Goal: Information Seeking & Learning: Learn about a topic

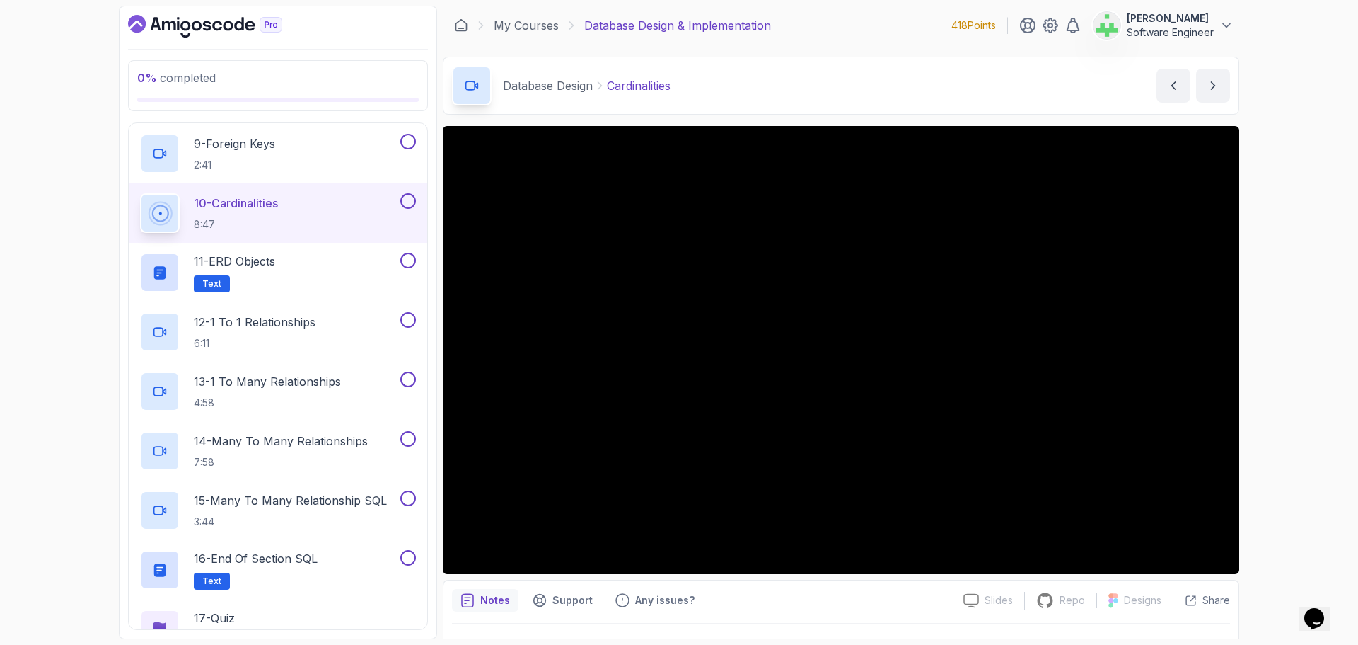
scroll to position [33, 0]
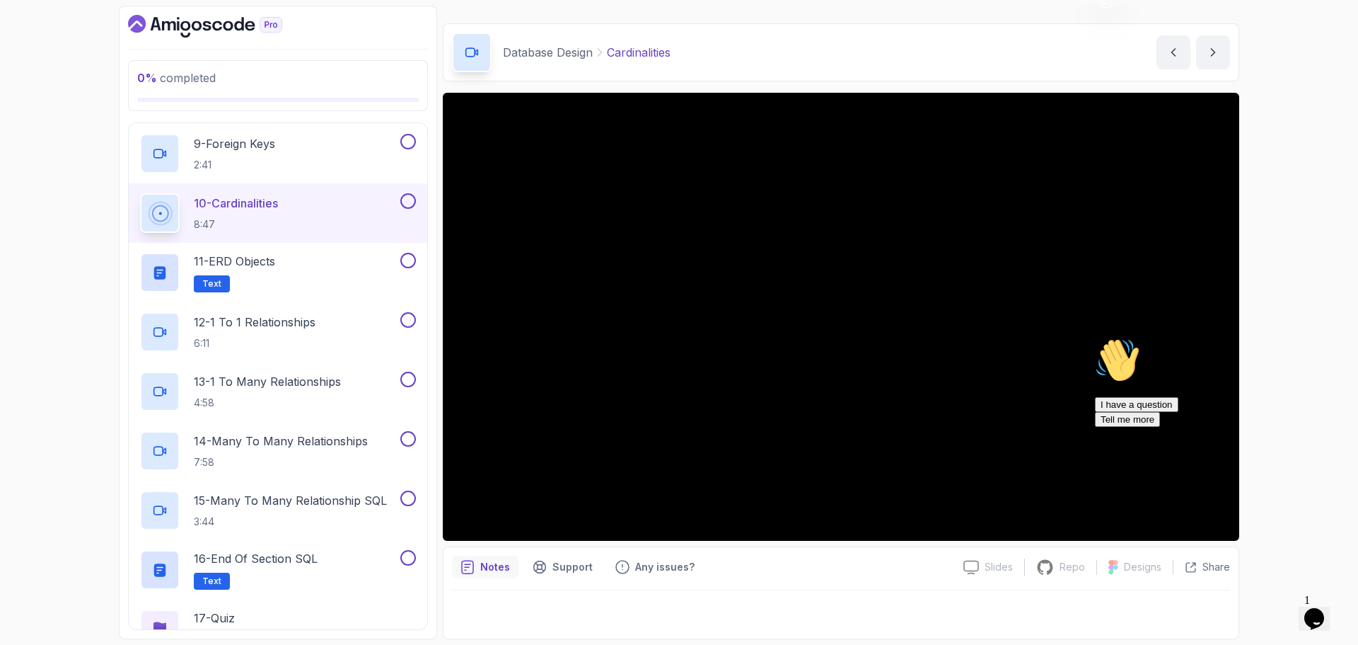
click at [1095, 337] on icon "Chat attention grabber" at bounding box center [1095, 337] width 0 height 0
click at [817, 626] on div at bounding box center [841, 610] width 778 height 40
click at [275, 264] on p "11 - ERD Objects" at bounding box center [234, 261] width 81 height 17
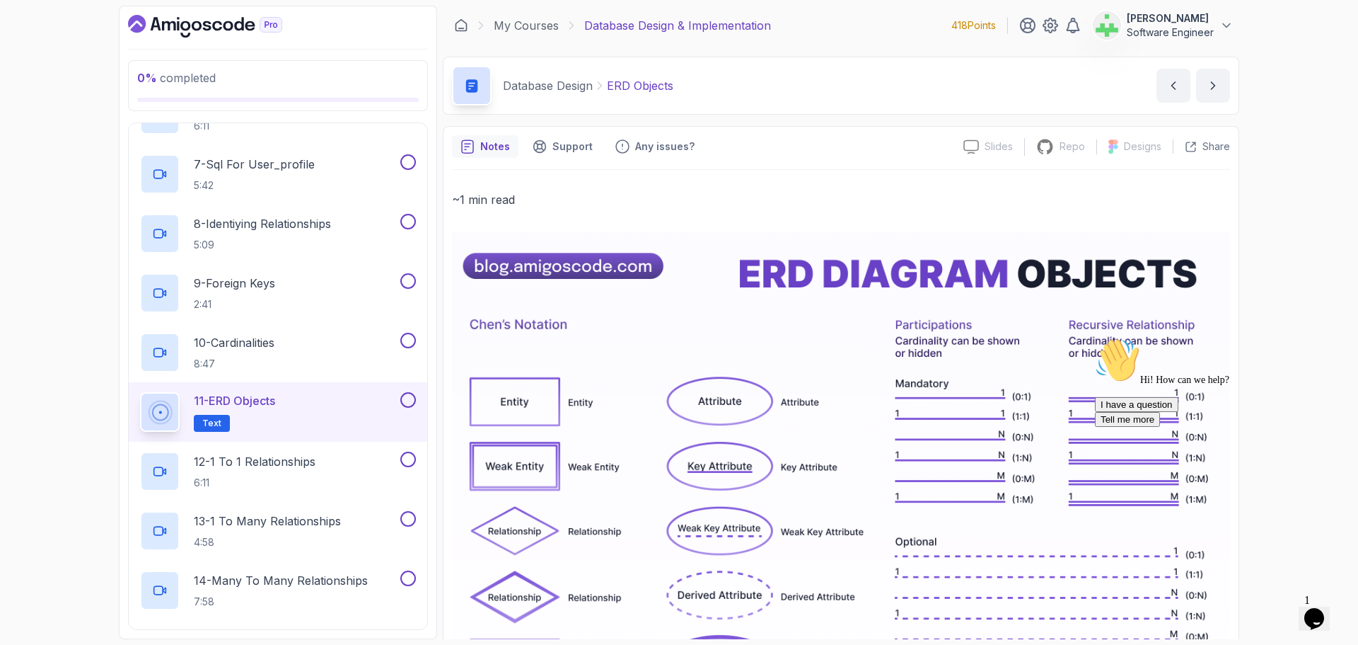
scroll to position [566, 0]
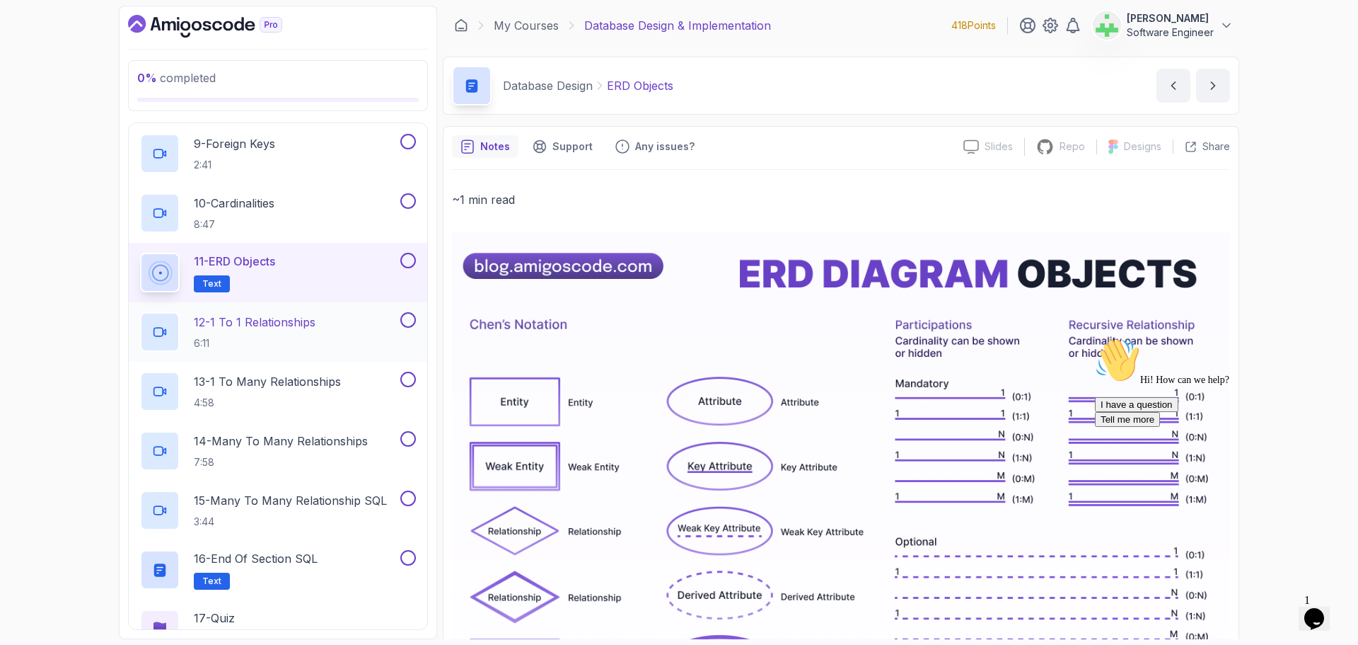
click at [299, 320] on p "12 - 1 To 1 Relationships" at bounding box center [255, 321] width 122 height 17
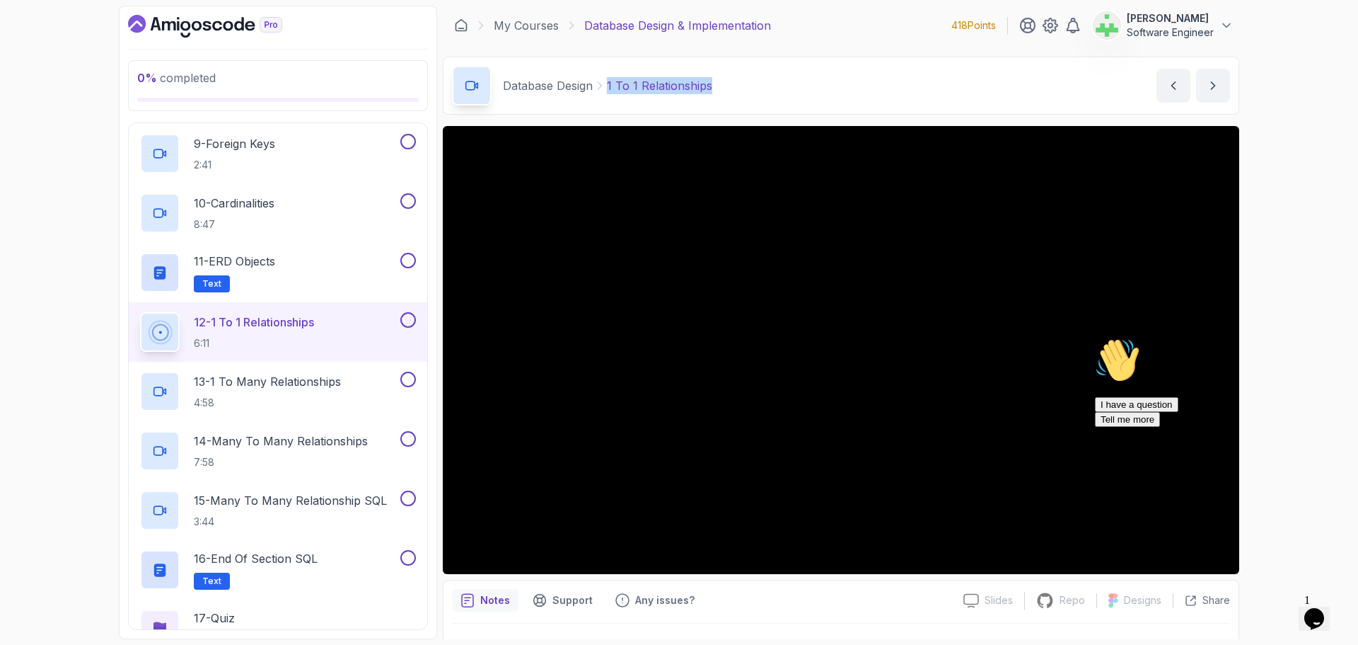
drag, startPoint x: 609, startPoint y: 88, endPoint x: 763, endPoint y: 91, distance: 153.6
click at [763, 91] on div "Database Design 1 To 1 Relationships 1 To 1 Relationships by nelson" at bounding box center [841, 86] width 797 height 58
copy p "1 To 1 Relationships"
click at [763, 91] on div "Database Design 1 To 1 Relationships 1 To 1 Relationships by nelson" at bounding box center [841, 86] width 797 height 58
click at [1095, 337] on icon "Chat attention grabber" at bounding box center [1095, 337] width 0 height 0
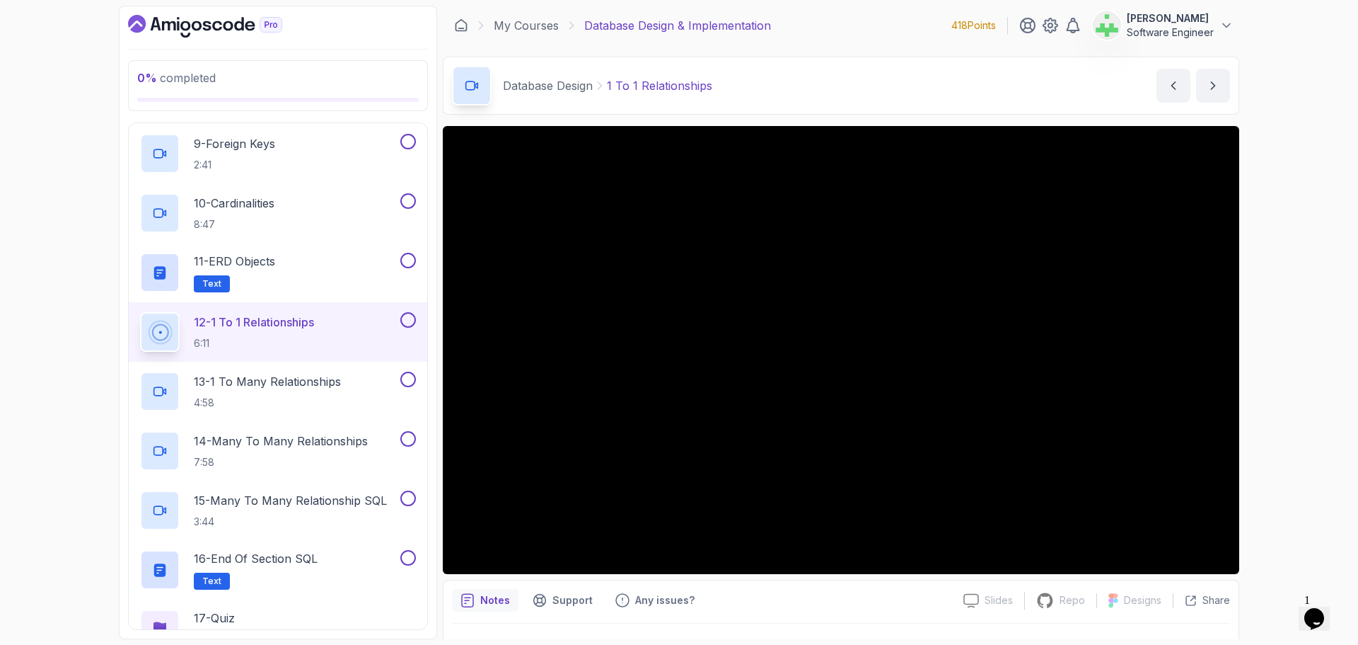
click at [1301, 415] on div "0 % completed 1 - Intro 2 - Database Design 1 - ERD Design Tools 4:23 2 - Captu…" at bounding box center [679, 322] width 1358 height 645
click at [326, 385] on p "13 - 1 To Many Relationships" at bounding box center [267, 381] width 147 height 17
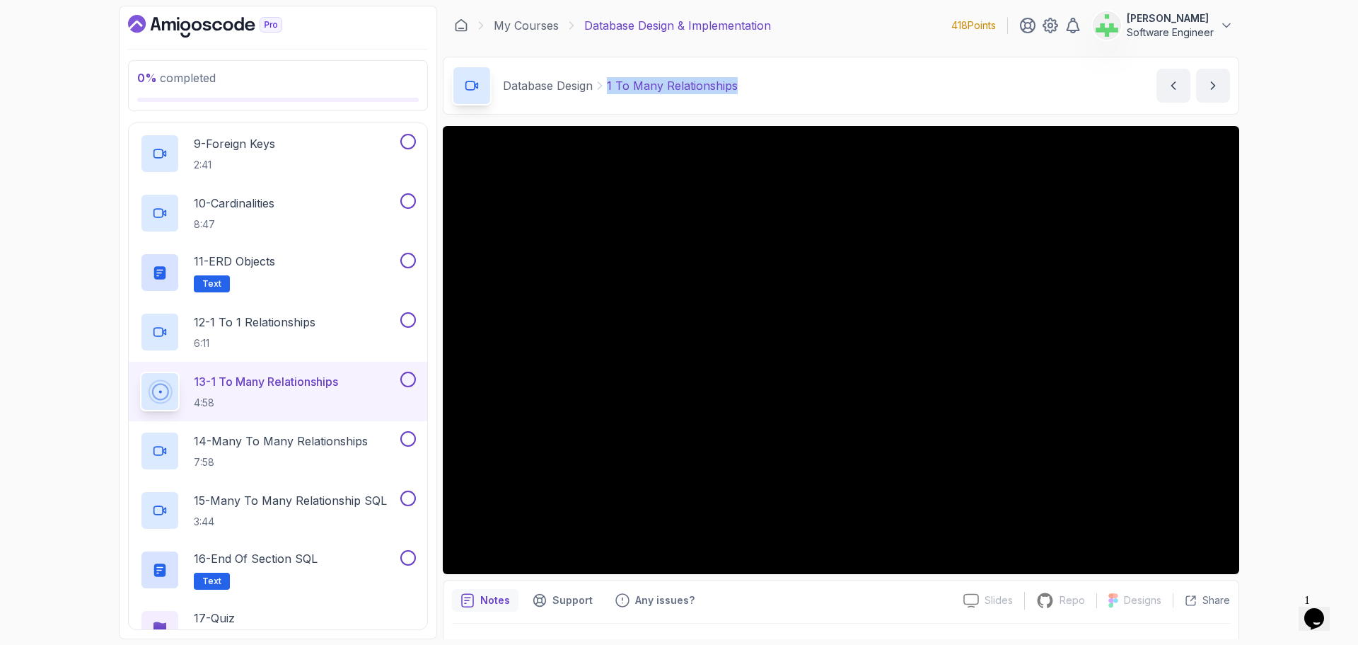
drag, startPoint x: 609, startPoint y: 88, endPoint x: 792, endPoint y: 86, distance: 182.6
click at [792, 86] on div "Database Design 1 To Many Relationships 1 To Many Relationships by nelson" at bounding box center [841, 86] width 797 height 58
copy p "1 To Many Relationships"
click at [789, 86] on div "Database Design 1 To Many Relationships 1 To Many Relationships by nelson" at bounding box center [841, 86] width 797 height 58
click at [704, 88] on p "1 To Many Relationships" at bounding box center [672, 85] width 131 height 17
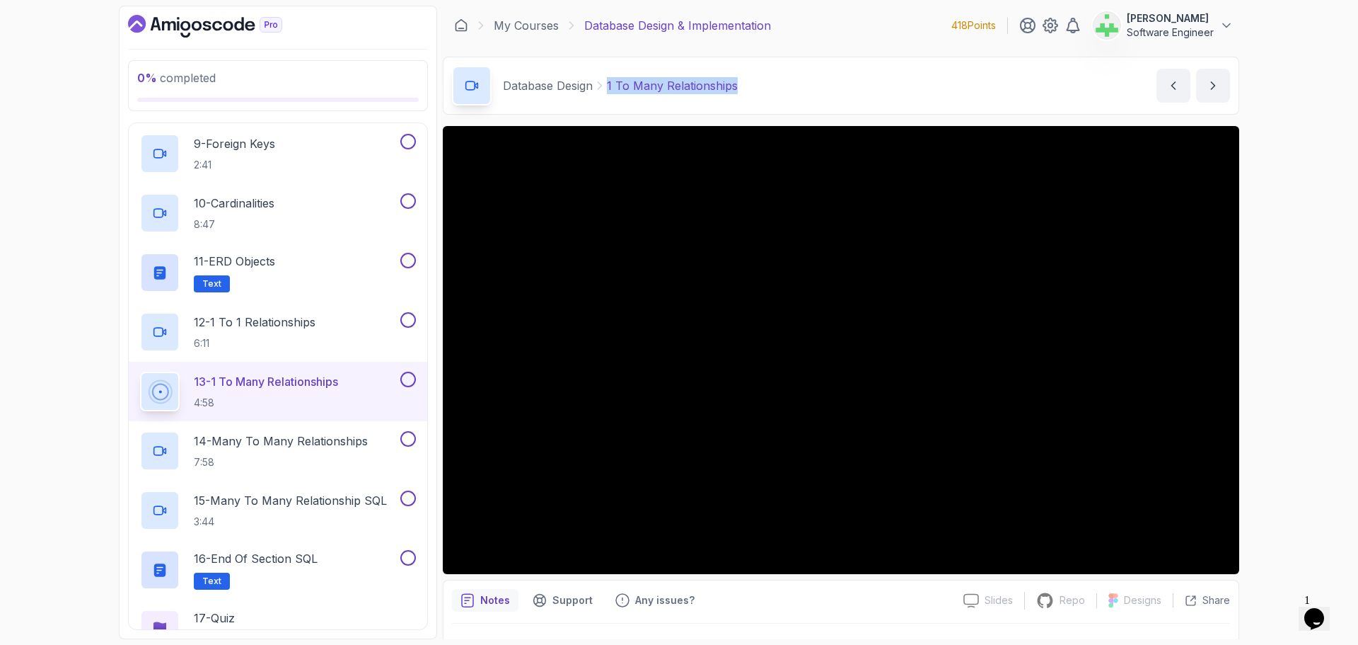
click at [681, 89] on p "1 To Many Relationships" at bounding box center [672, 85] width 131 height 17
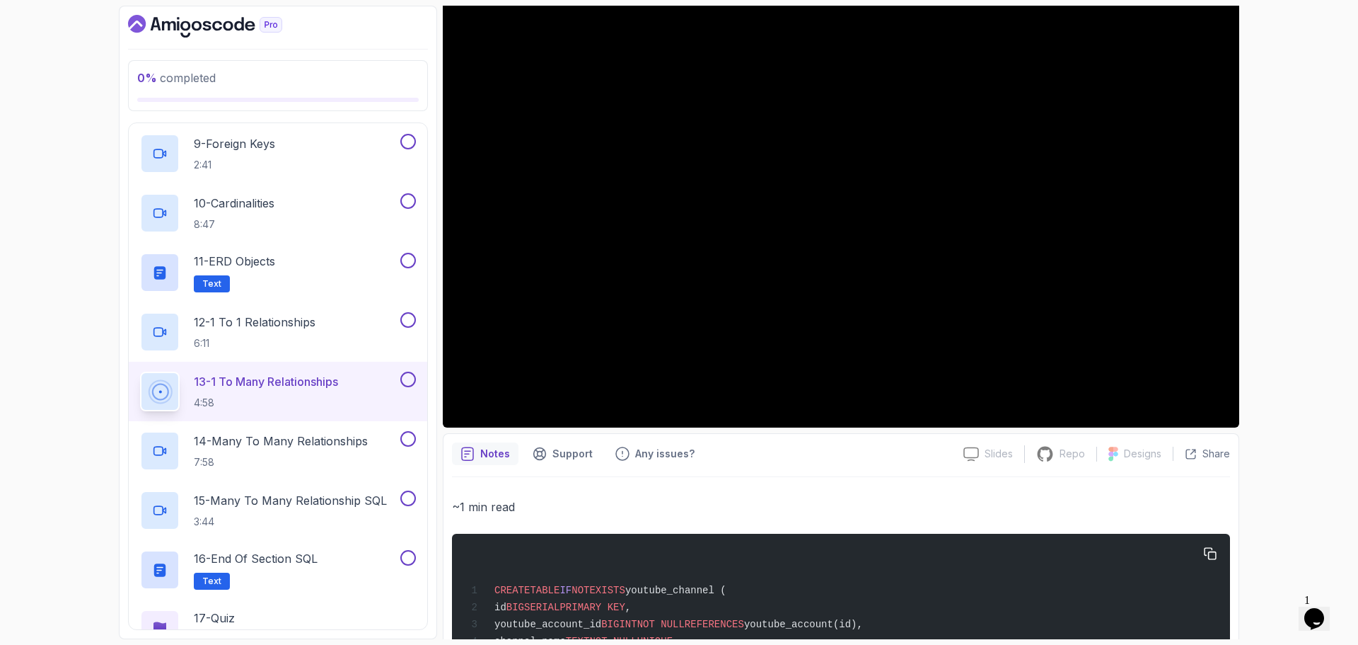
scroll to position [236, 0]
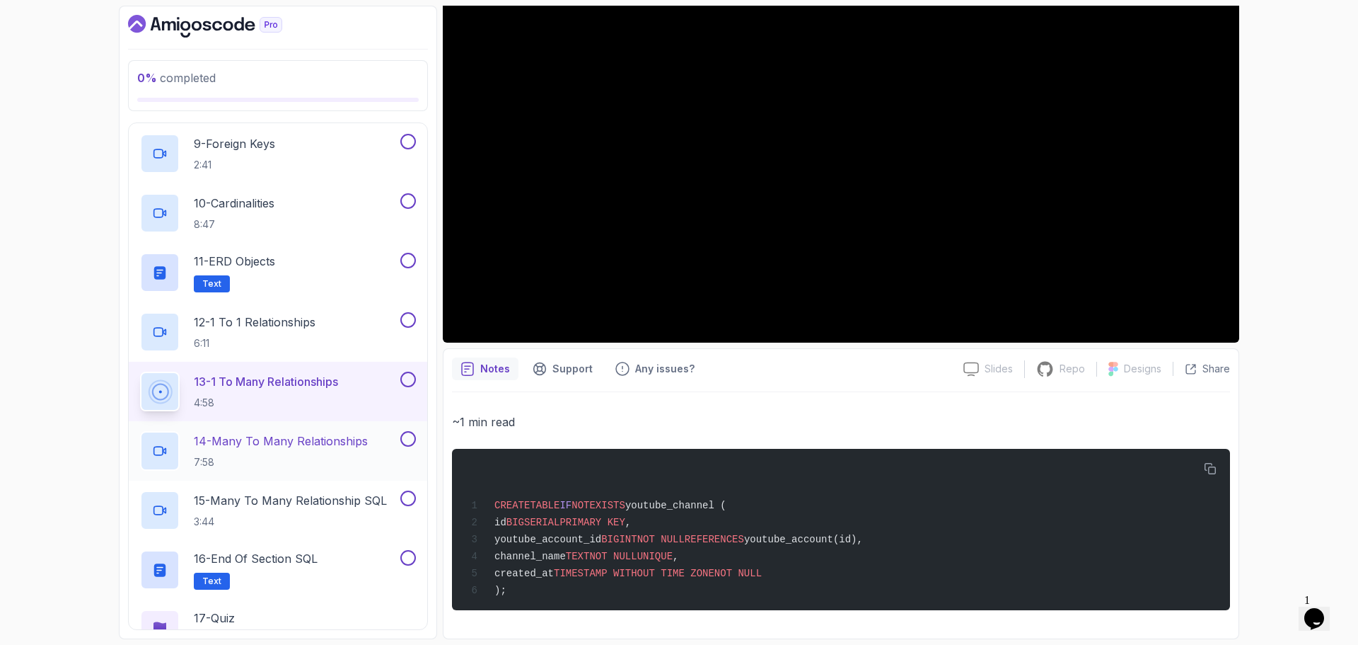
click at [328, 439] on p "14 - Many To Many Relationships" at bounding box center [281, 440] width 174 height 17
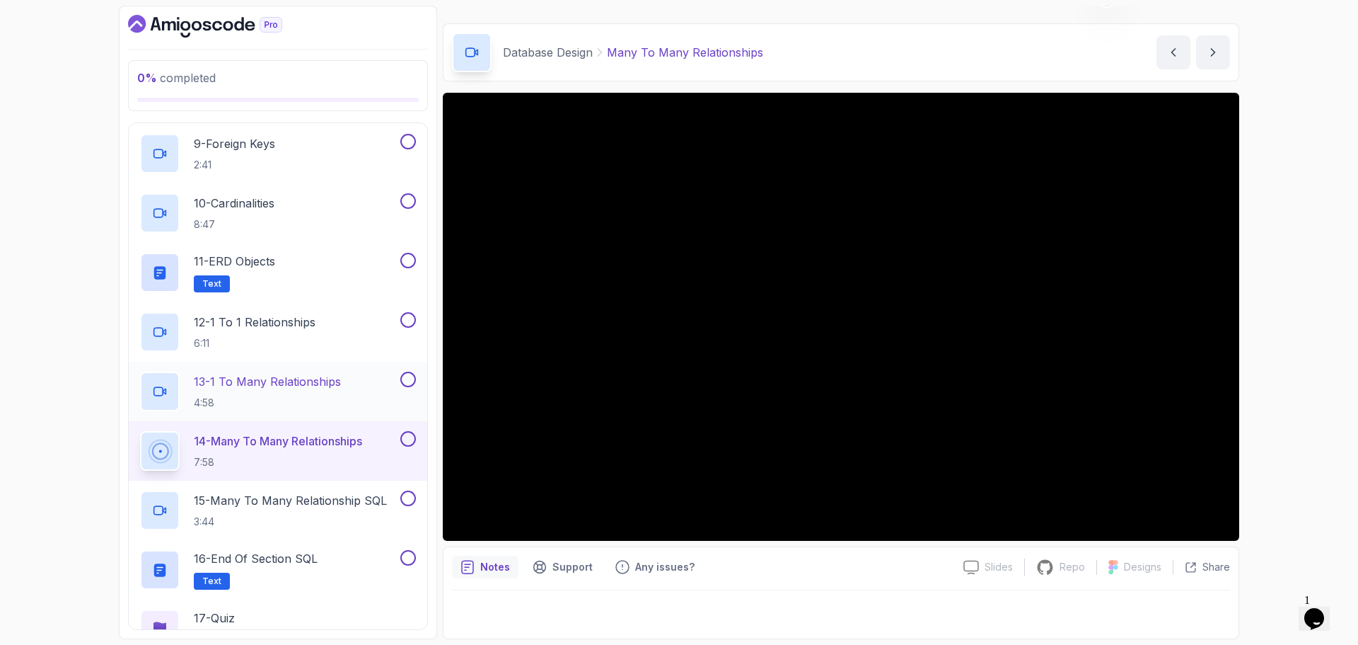
click at [330, 383] on p "13 - 1 To Many Relationships" at bounding box center [267, 381] width 147 height 17
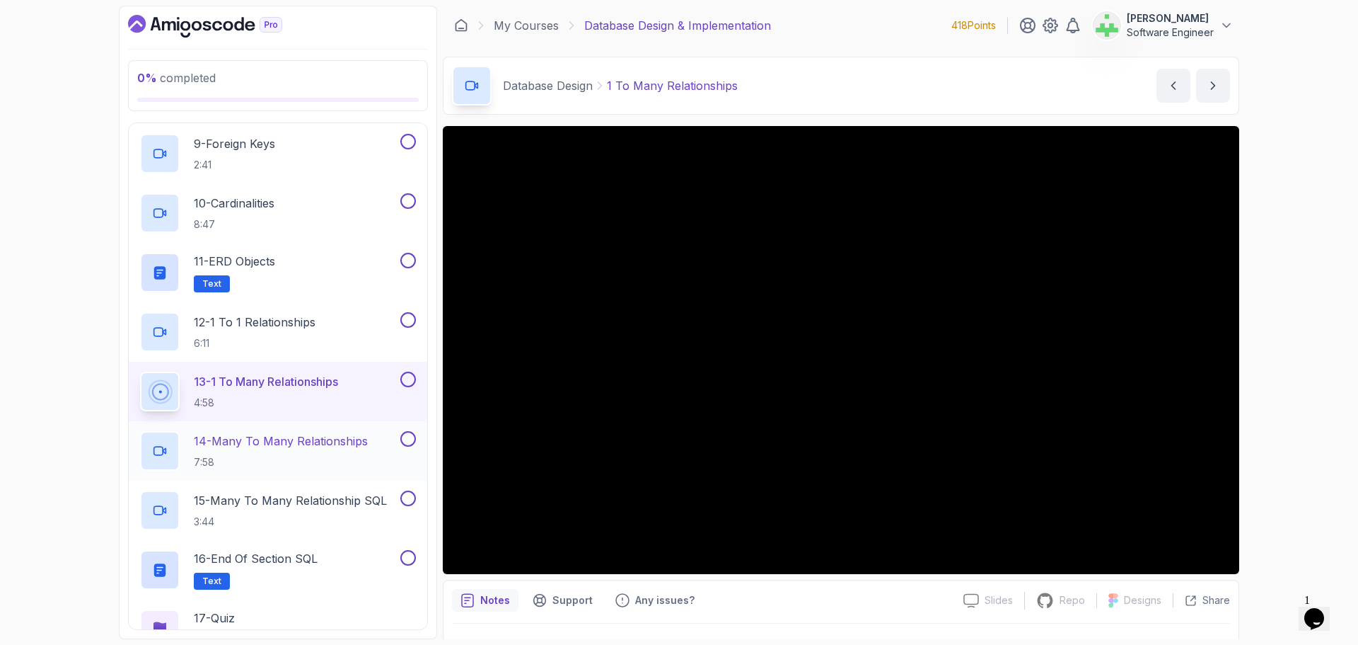
click at [328, 446] on p "14 - Many To Many Relationships" at bounding box center [281, 440] width 174 height 17
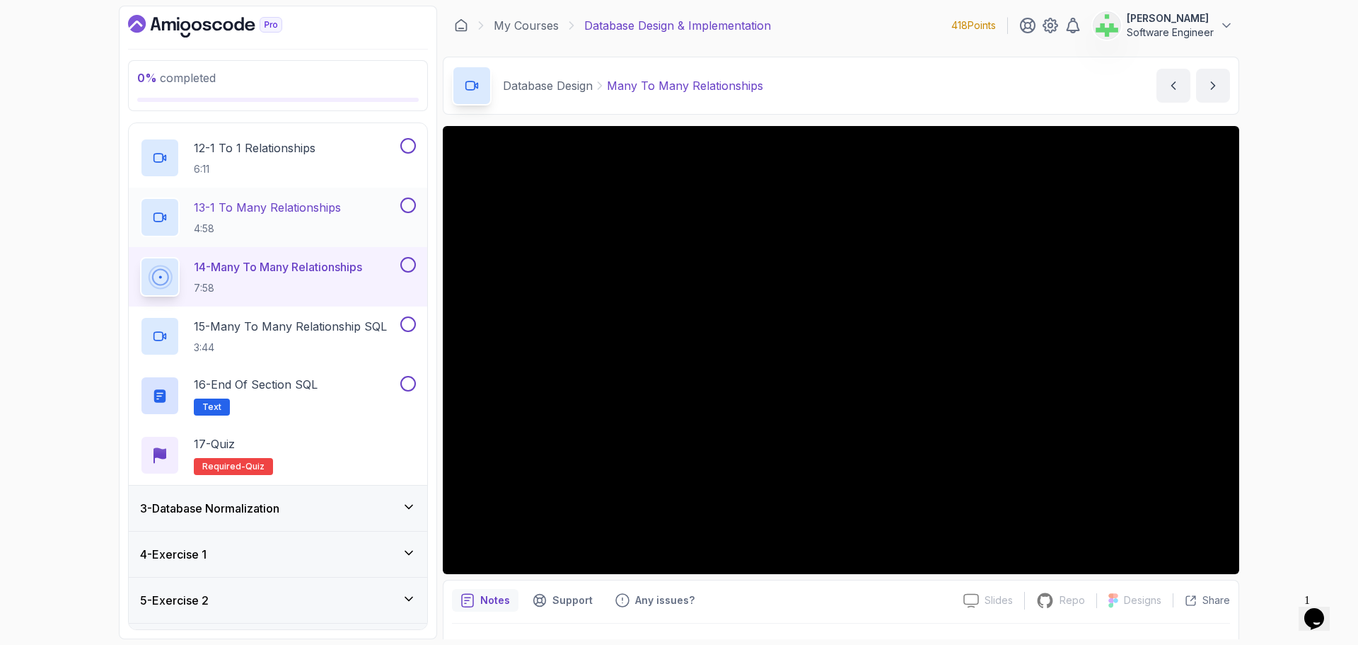
scroll to position [780, 0]
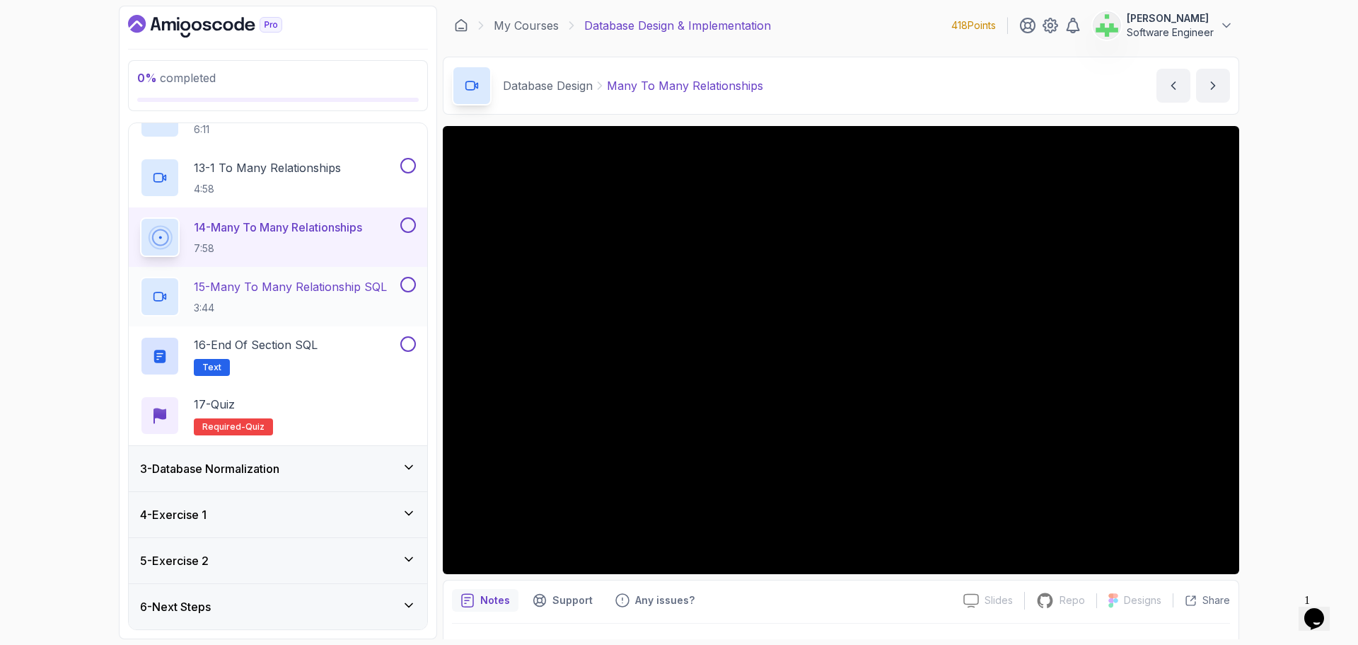
click at [313, 294] on p "15 - Many To Many Relationship SQL" at bounding box center [290, 286] width 193 height 17
click at [309, 297] on h2 "15 - Many To Many Relationship SQL 3:44" at bounding box center [290, 296] width 193 height 37
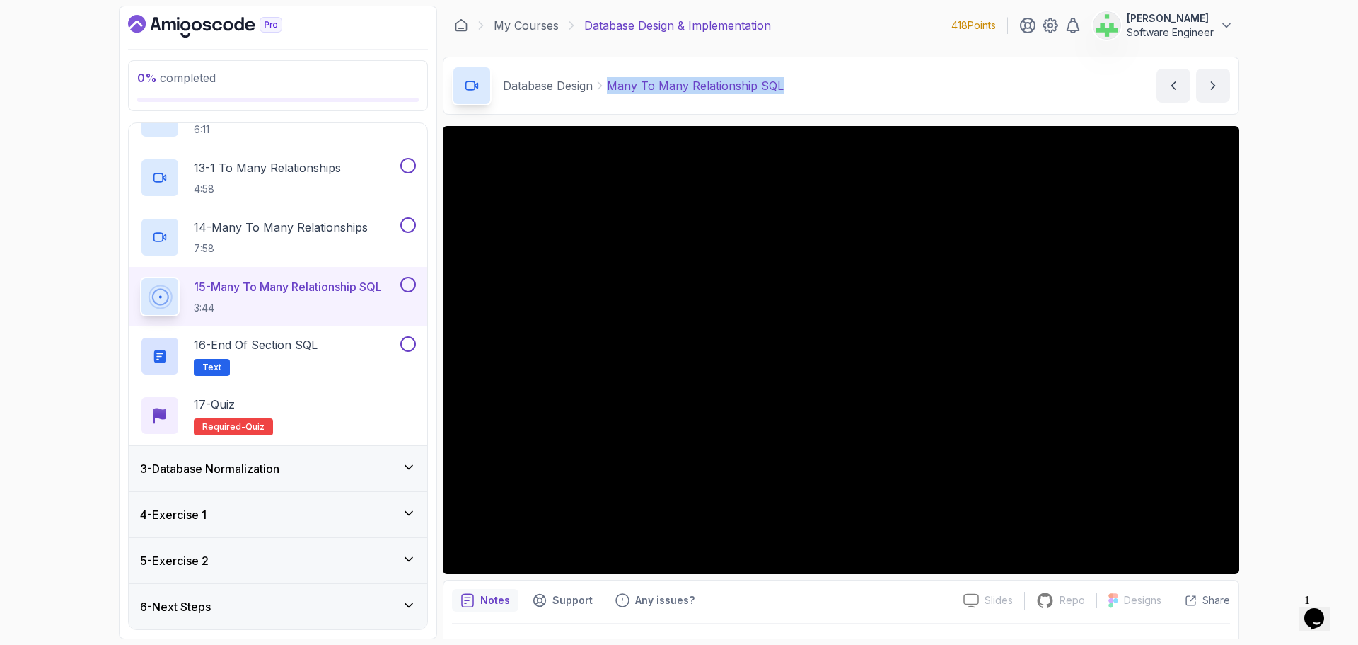
drag, startPoint x: 609, startPoint y: 88, endPoint x: 884, endPoint y: 88, distance: 274.5
click at [884, 88] on div "Database Design Many To Many Relationship SQL Many To Many Relationship SQL by …" at bounding box center [841, 86] width 797 height 58
copy p "Many To Many Relationship SQL"
click at [884, 88] on div "Database Design Many To Many Relationship SQL Many To Many Relationship SQL by …" at bounding box center [841, 86] width 797 height 58
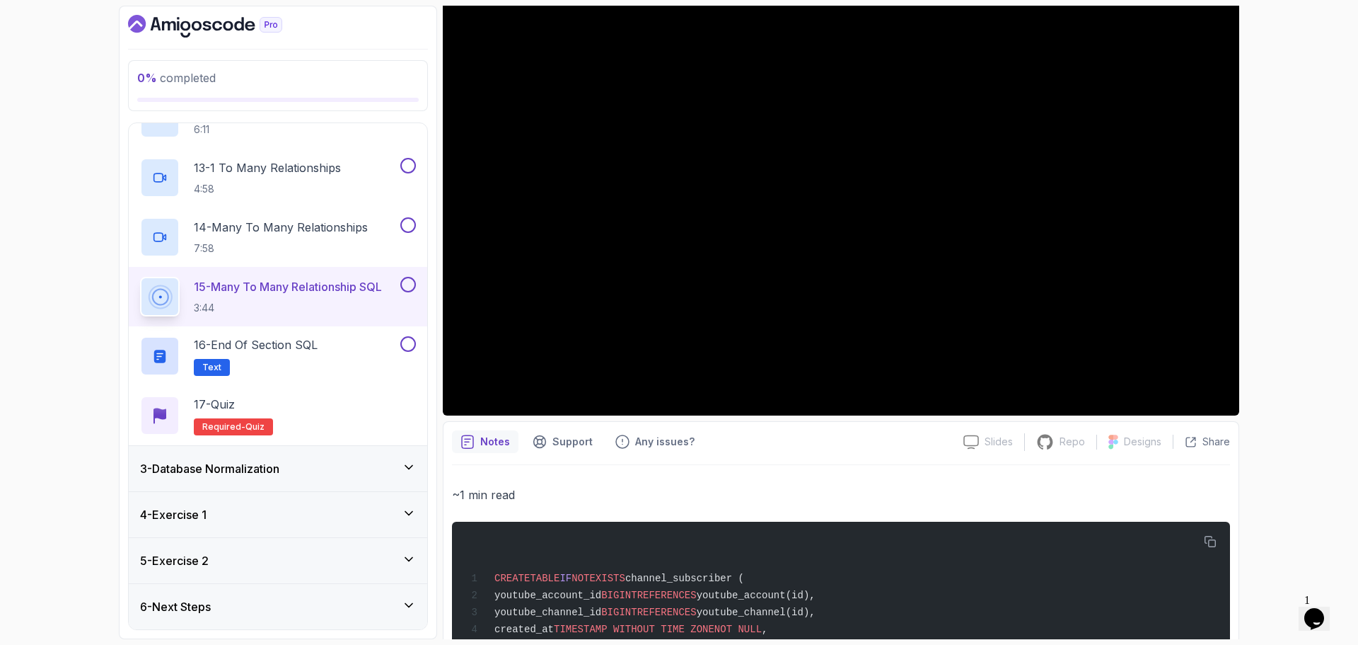
scroll to position [236, 0]
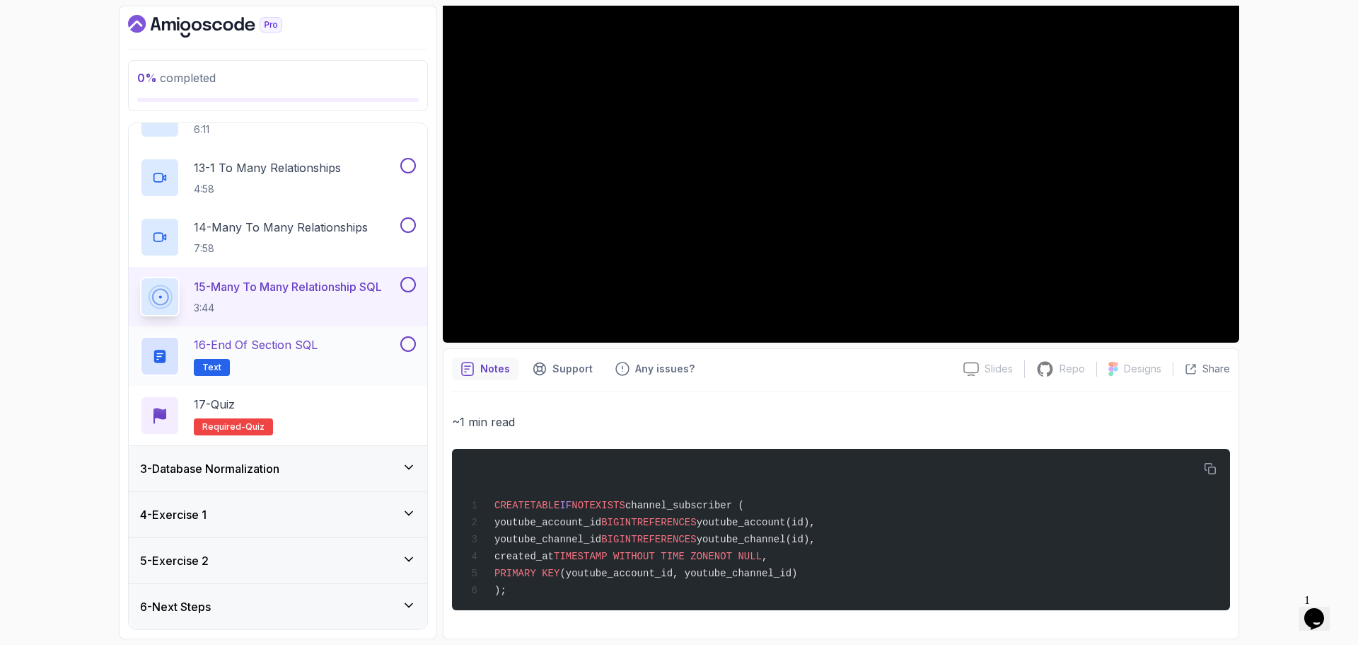
click at [286, 346] on p "16 - End Of Section SQL" at bounding box center [256, 344] width 124 height 17
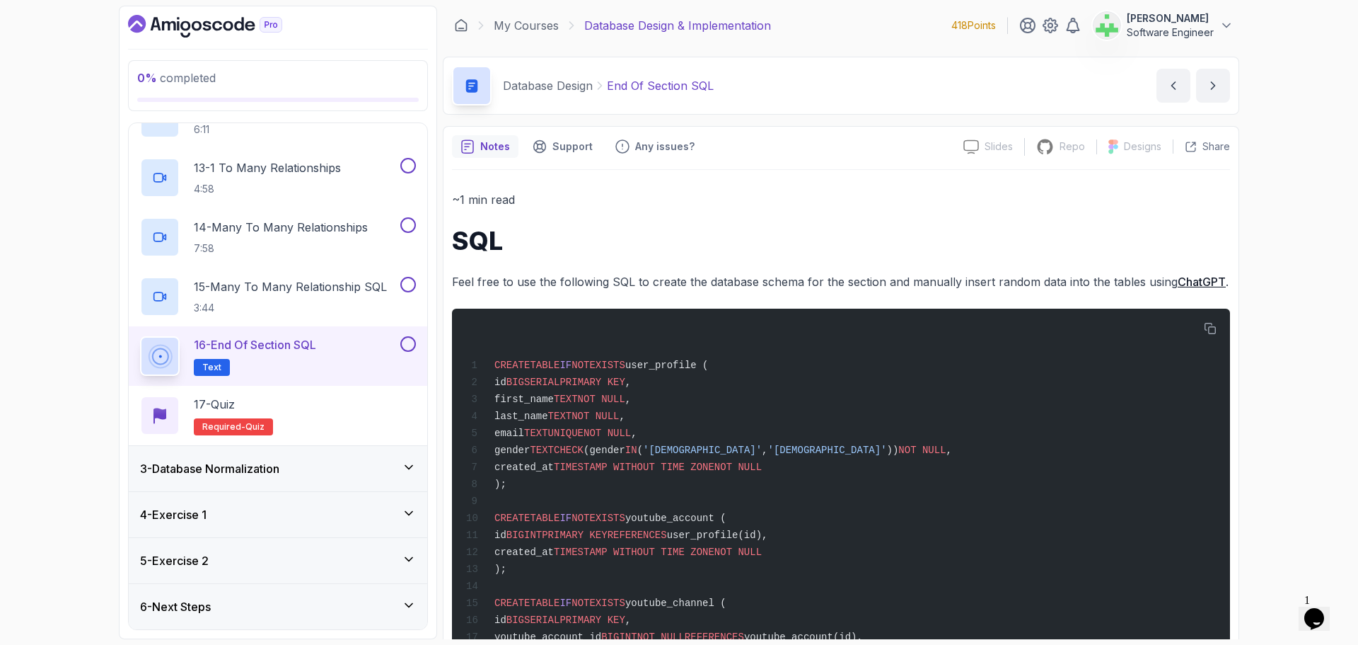
click at [607, 83] on icon at bounding box center [600, 86] width 14 height 14
drag, startPoint x: 608, startPoint y: 83, endPoint x: 737, endPoint y: 90, distance: 129.7
click at [737, 90] on div "Database Design End Of Section SQL End Of Section SQL by nelson" at bounding box center [841, 86] width 797 height 58
copy main "End Of Section SQL End Of Section SQL by nelson Slides Slides not available Rep…"
click at [737, 90] on div "Database Design End Of Section SQL End Of Section SQL by nelson" at bounding box center [841, 86] width 797 height 58
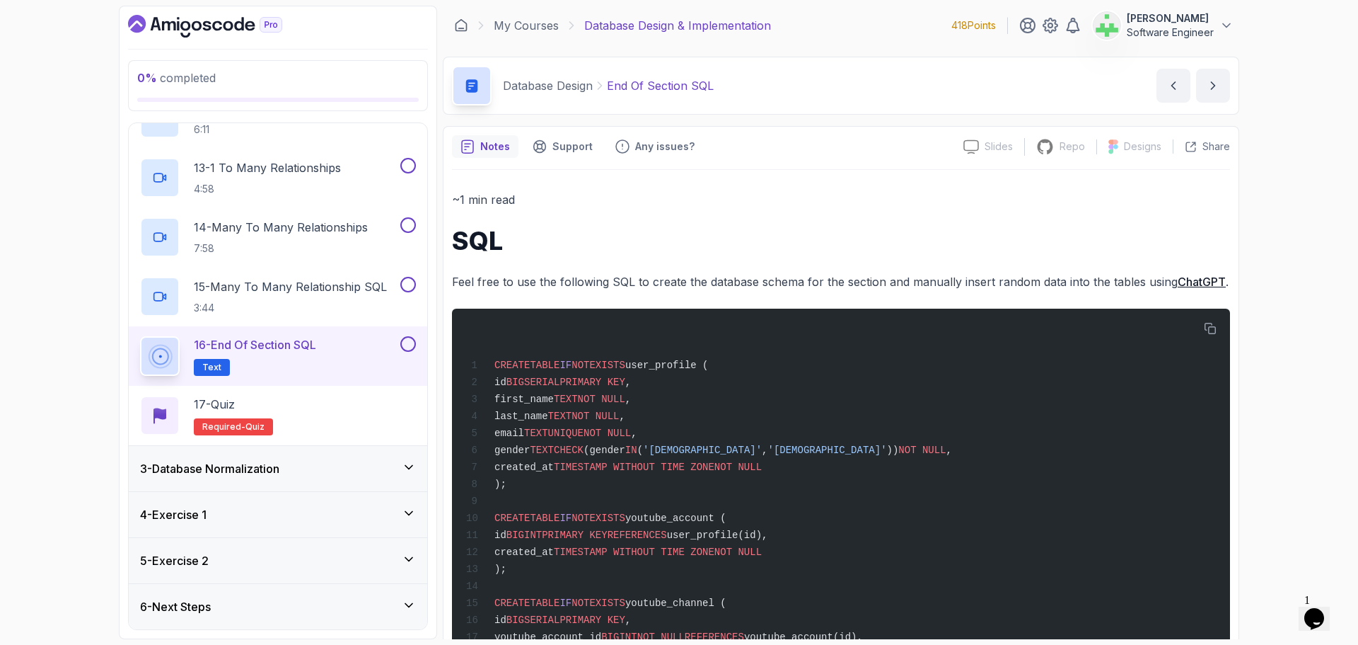
click at [802, 246] on h1 "SQL" at bounding box center [841, 240] width 778 height 28
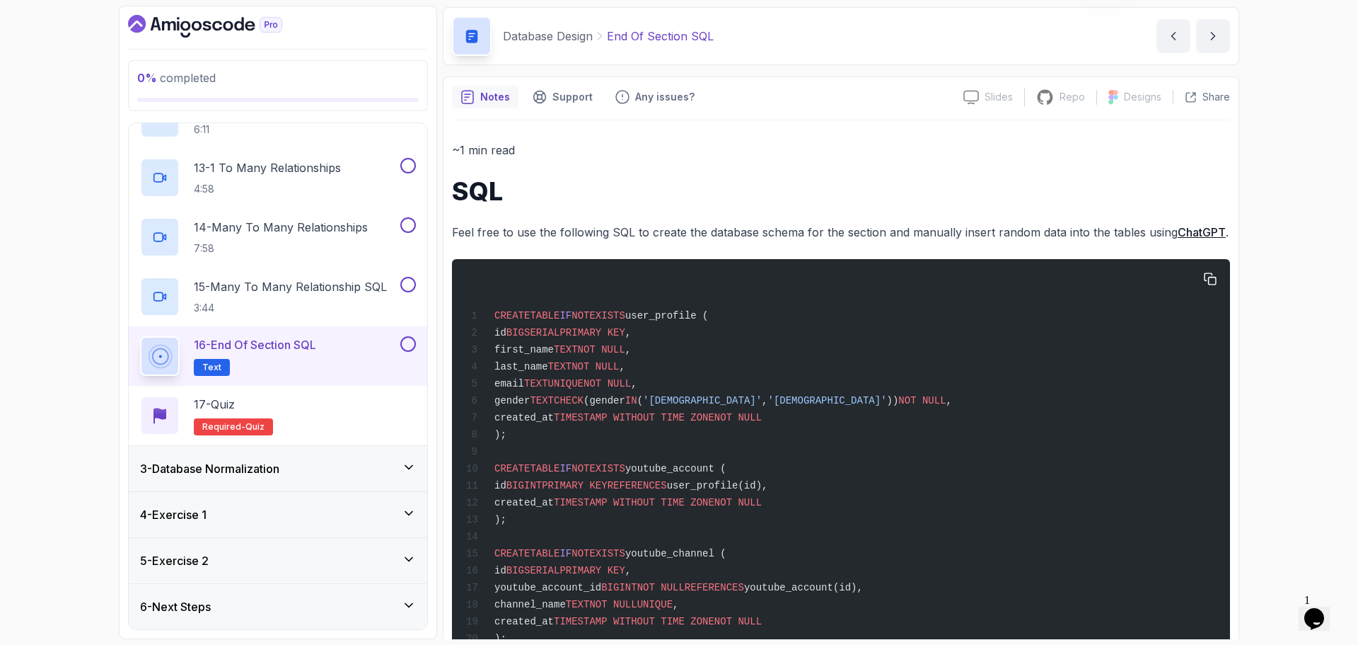
scroll to position [71, 0]
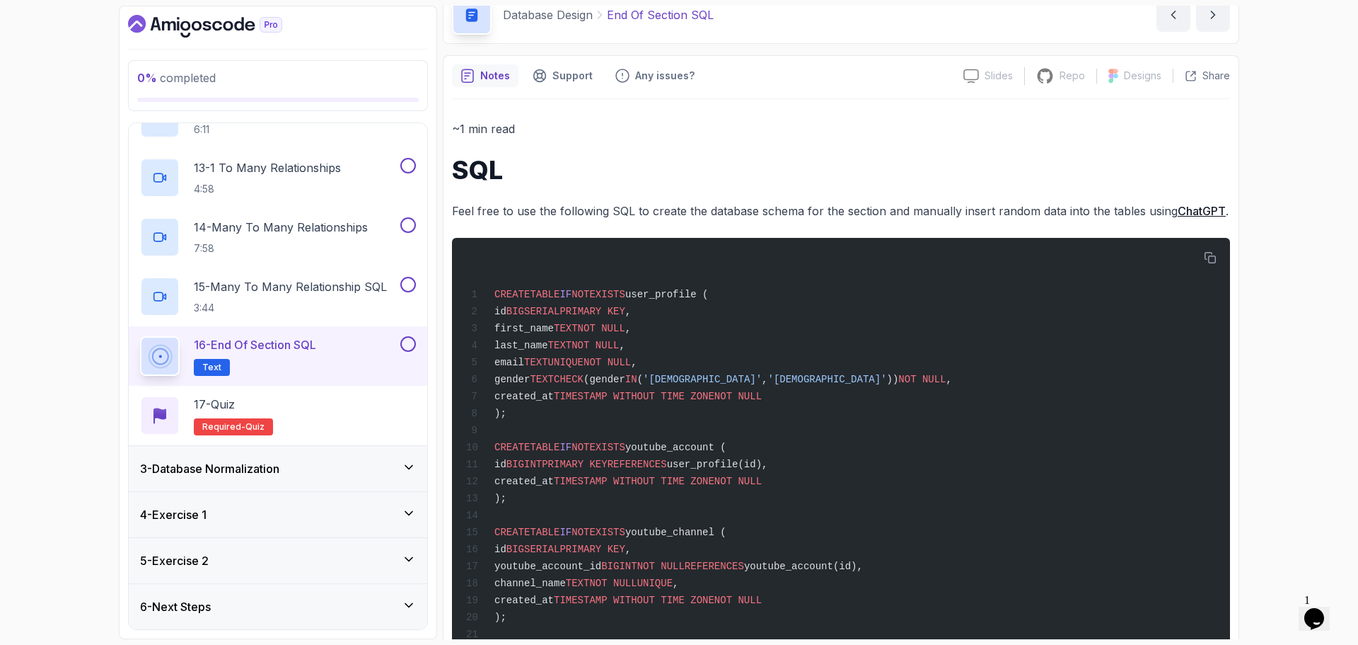
click at [813, 201] on p "Feel free to use the following SQL to create the database schema for the sectio…" at bounding box center [841, 211] width 778 height 20
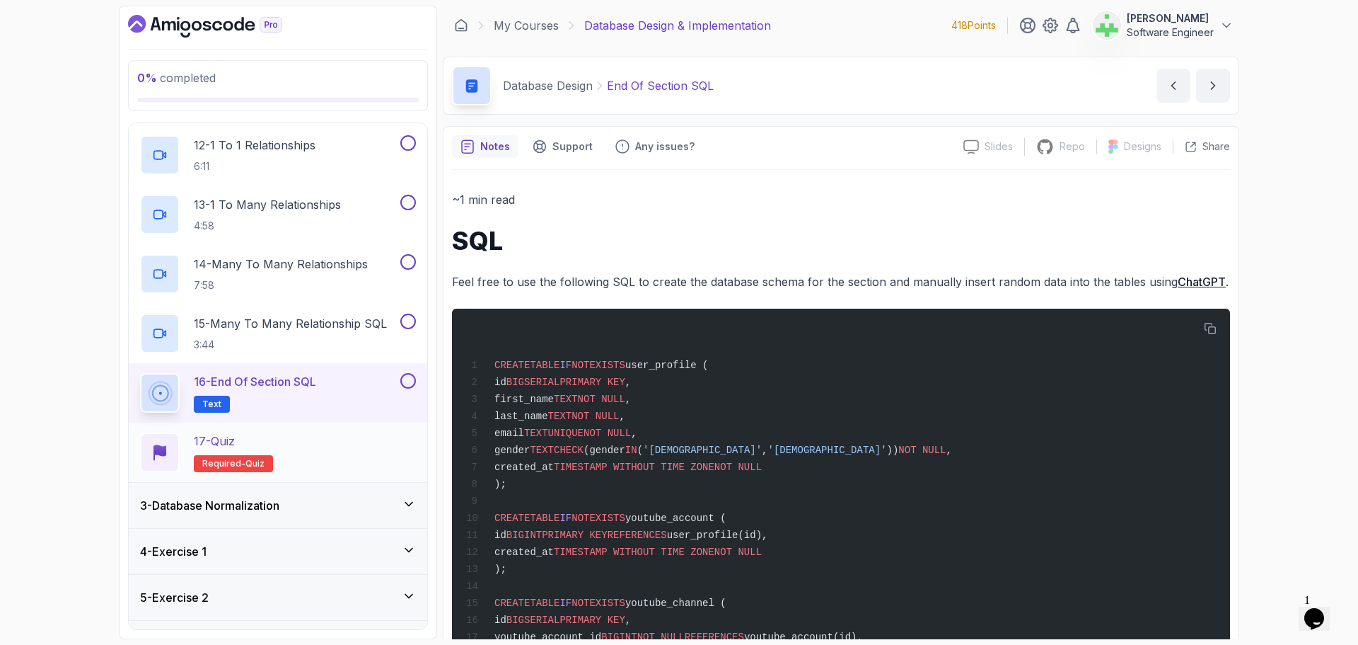
scroll to position [709, 0]
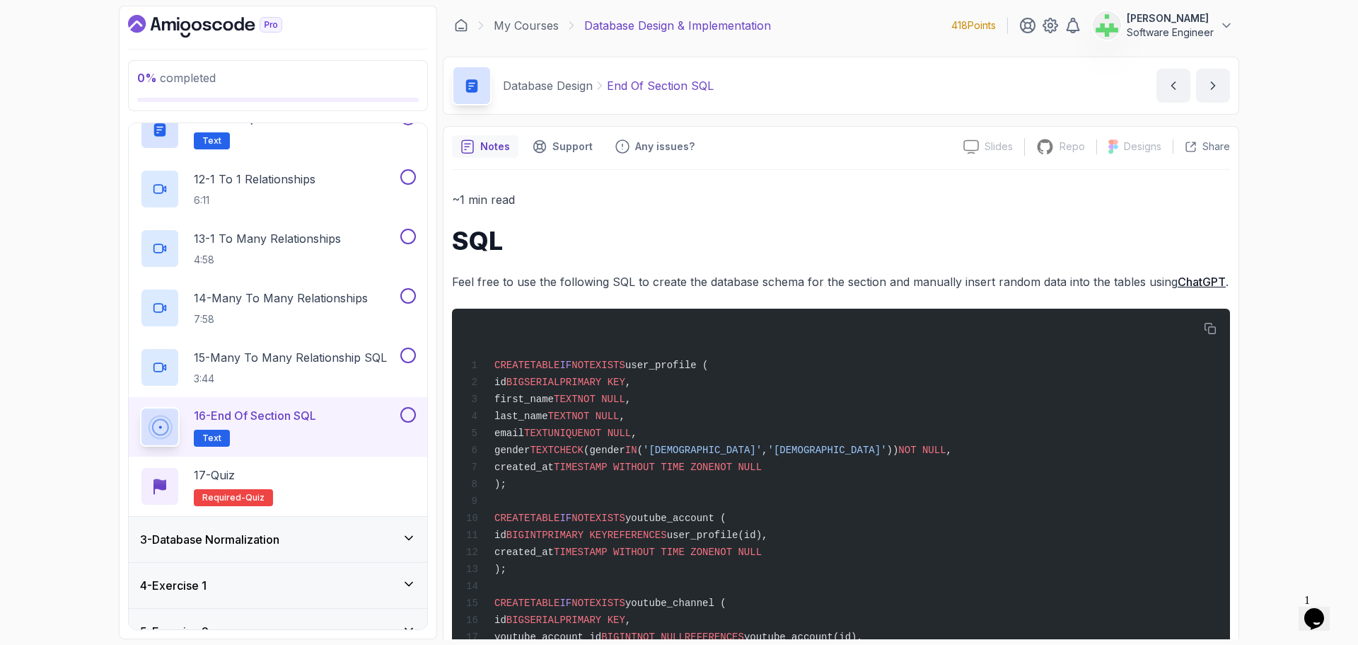
click at [30, 365] on div "0 % completed 1 - Intro 2 - Database Design 1 - ERD Design Tools 4:23 2 - Captu…" at bounding box center [679, 322] width 1358 height 645
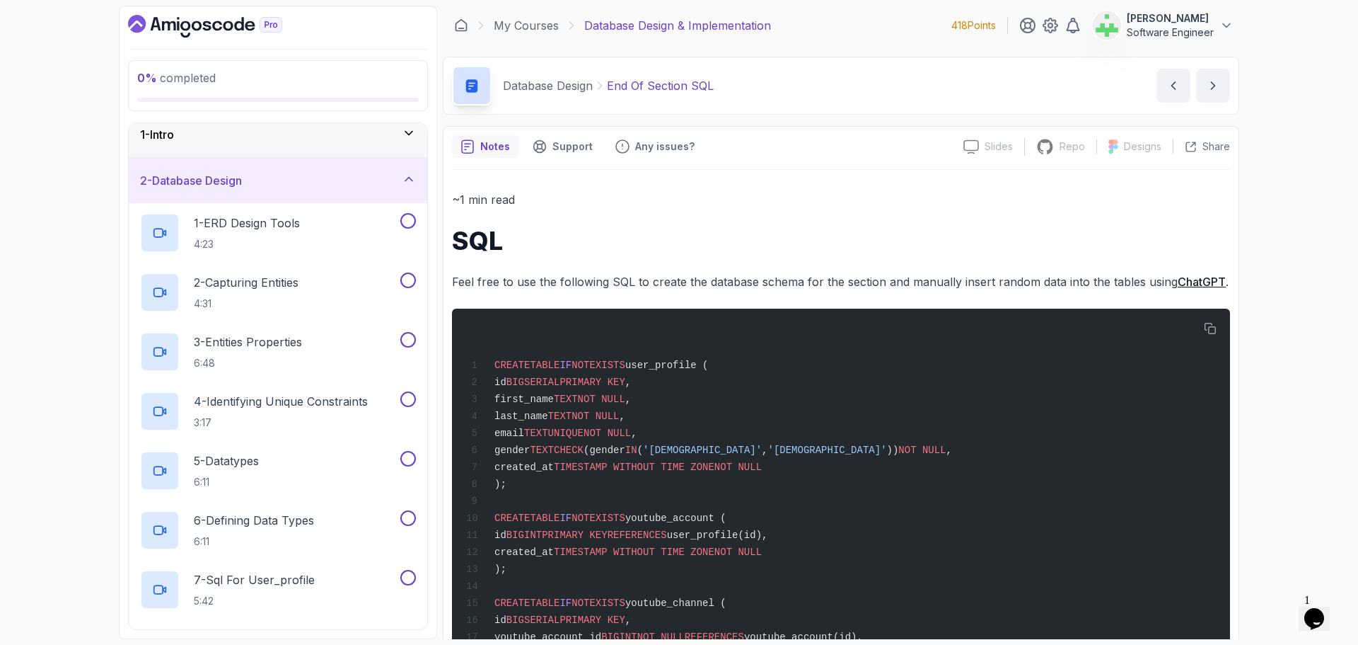
scroll to position [0, 0]
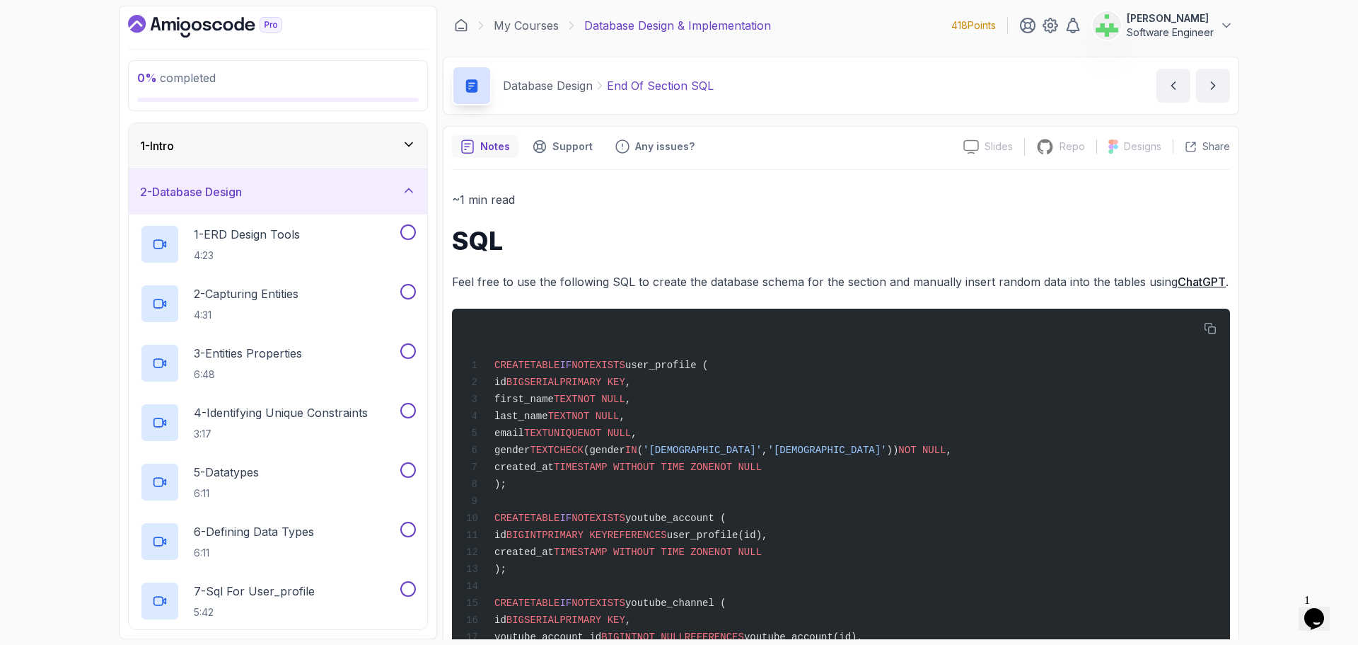
click at [351, 188] on div "2 - Database Design" at bounding box center [278, 191] width 276 height 17
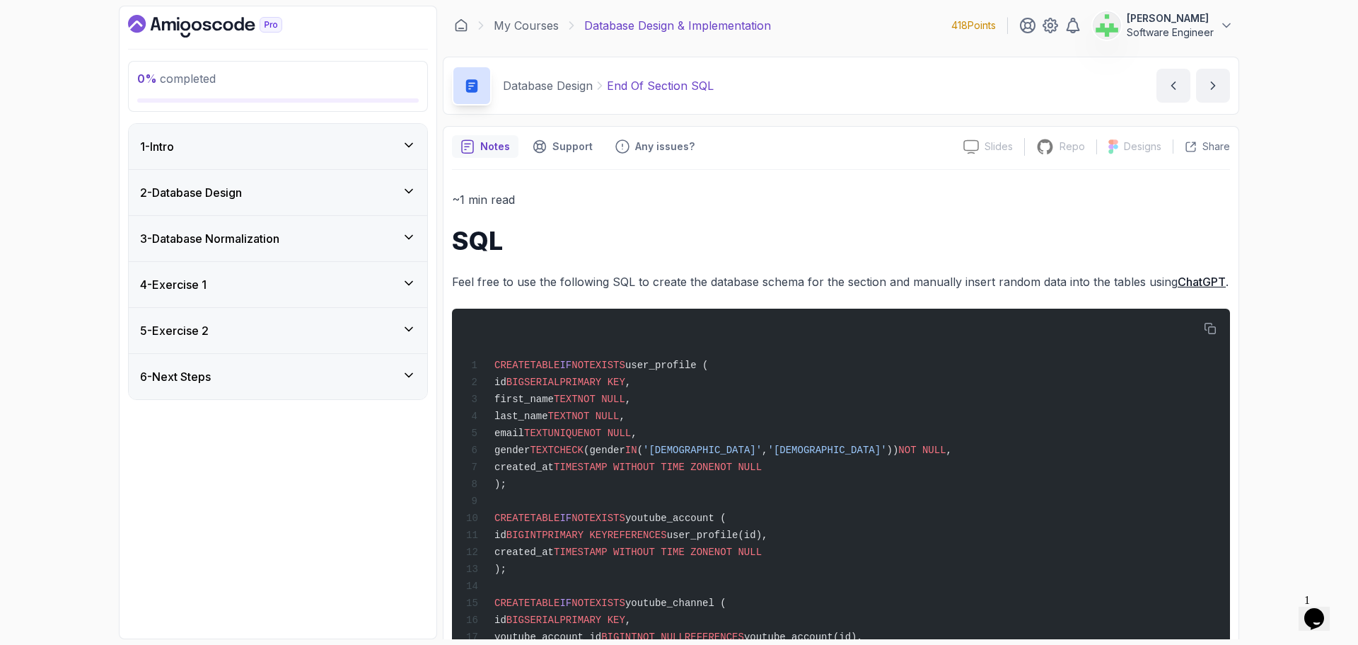
click at [347, 231] on div "3 - Database Normalization" at bounding box center [278, 238] width 276 height 17
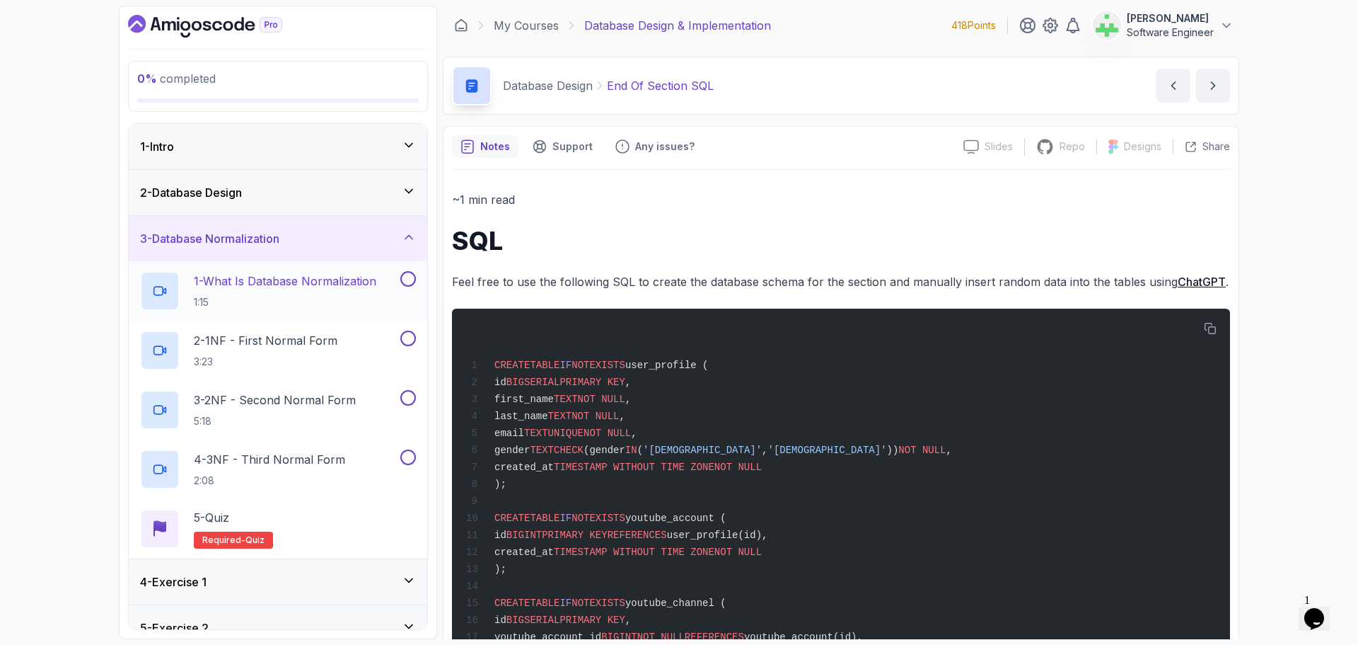
click at [340, 284] on p "1 - What Is Database Normalization" at bounding box center [285, 280] width 183 height 17
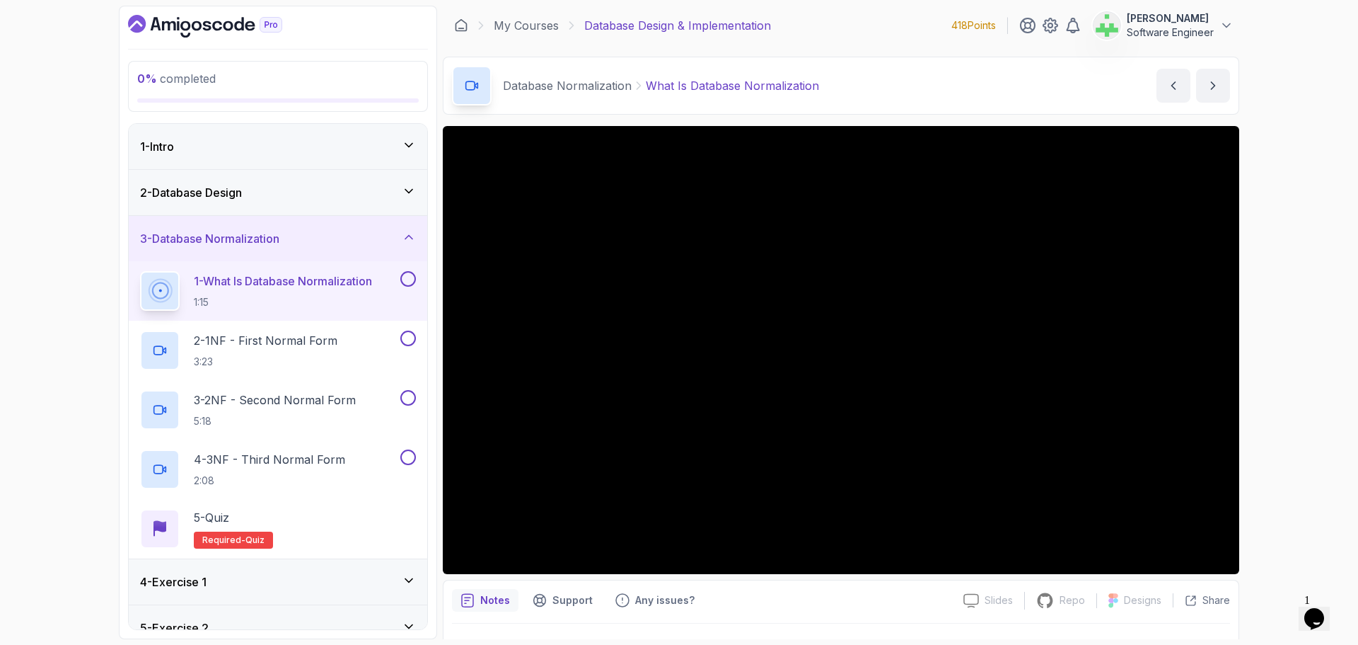
scroll to position [33, 0]
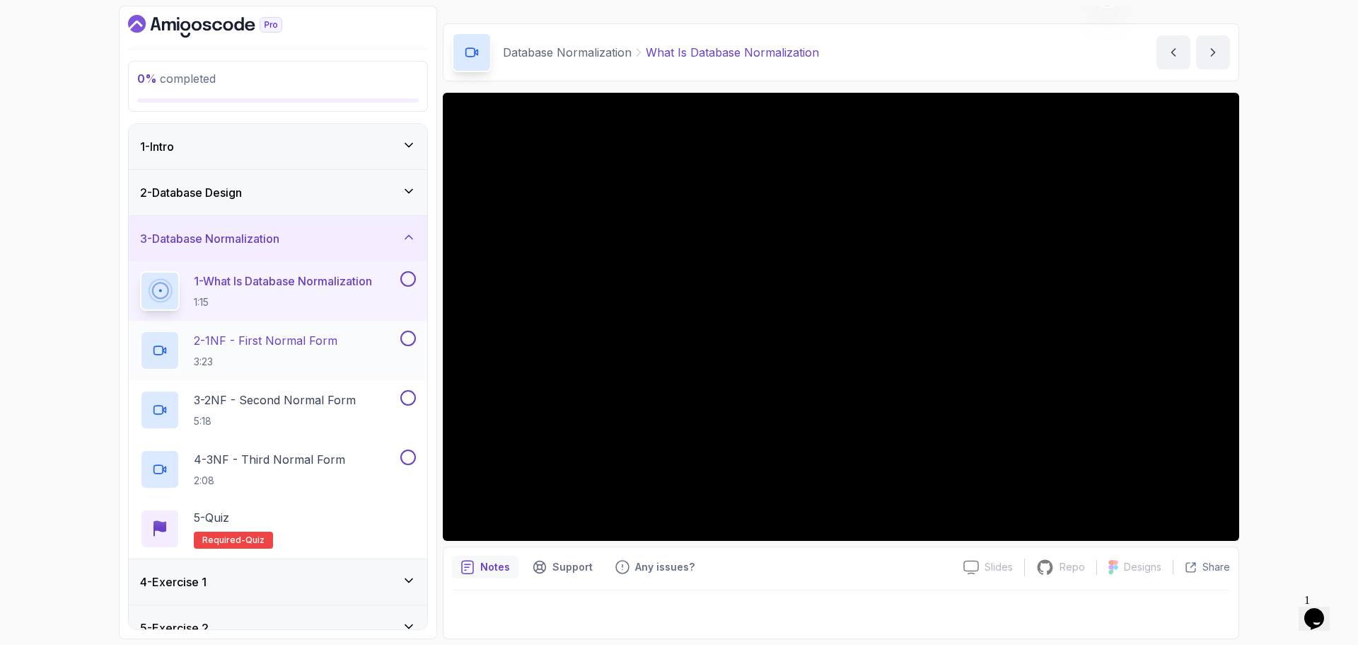
click at [306, 342] on p "2 - 1NF - First Normal Form" at bounding box center [266, 340] width 144 height 17
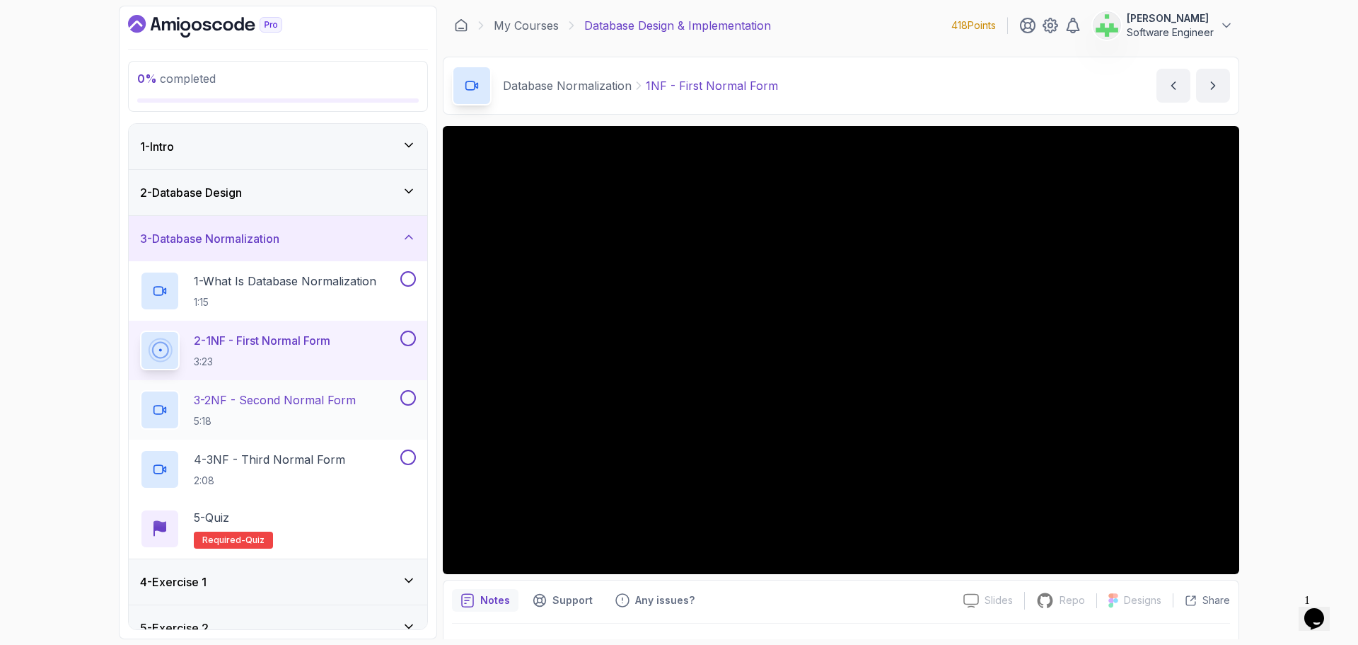
click at [337, 397] on p "3 - 2NF - Second Normal Form" at bounding box center [275, 399] width 162 height 17
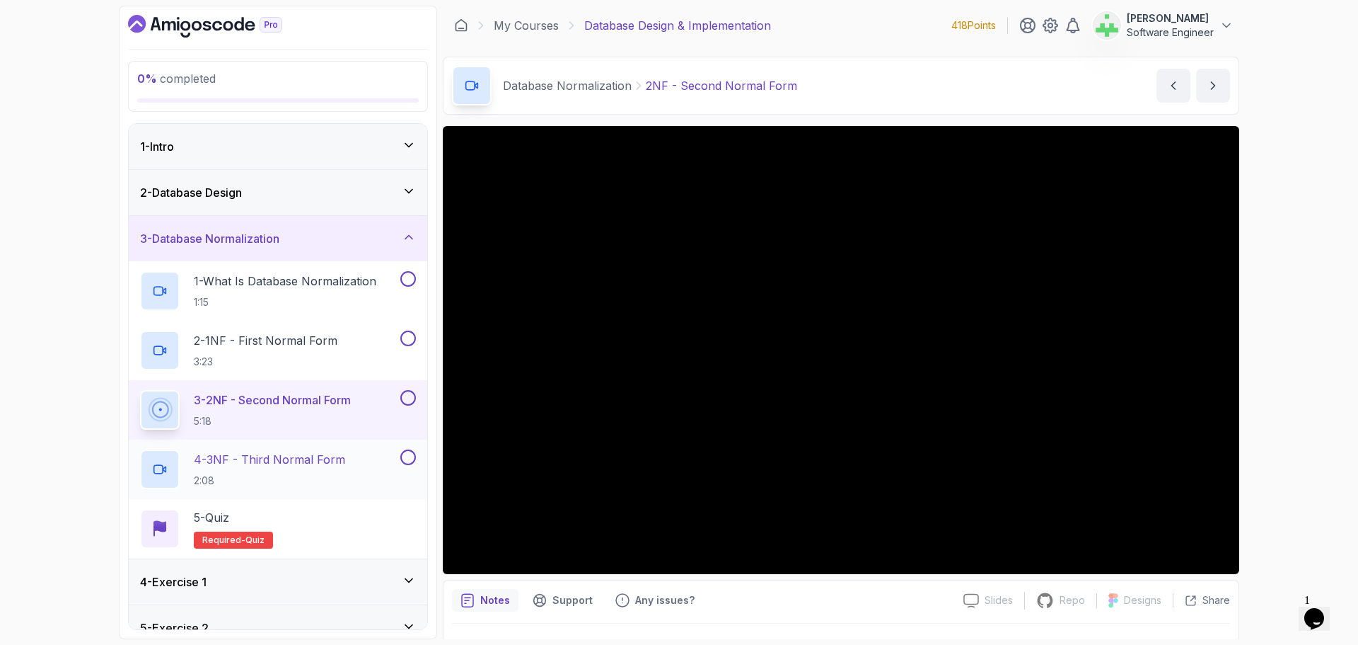
click at [344, 457] on p "4 - 3NF - Third Normal Form" at bounding box center [269, 459] width 151 height 17
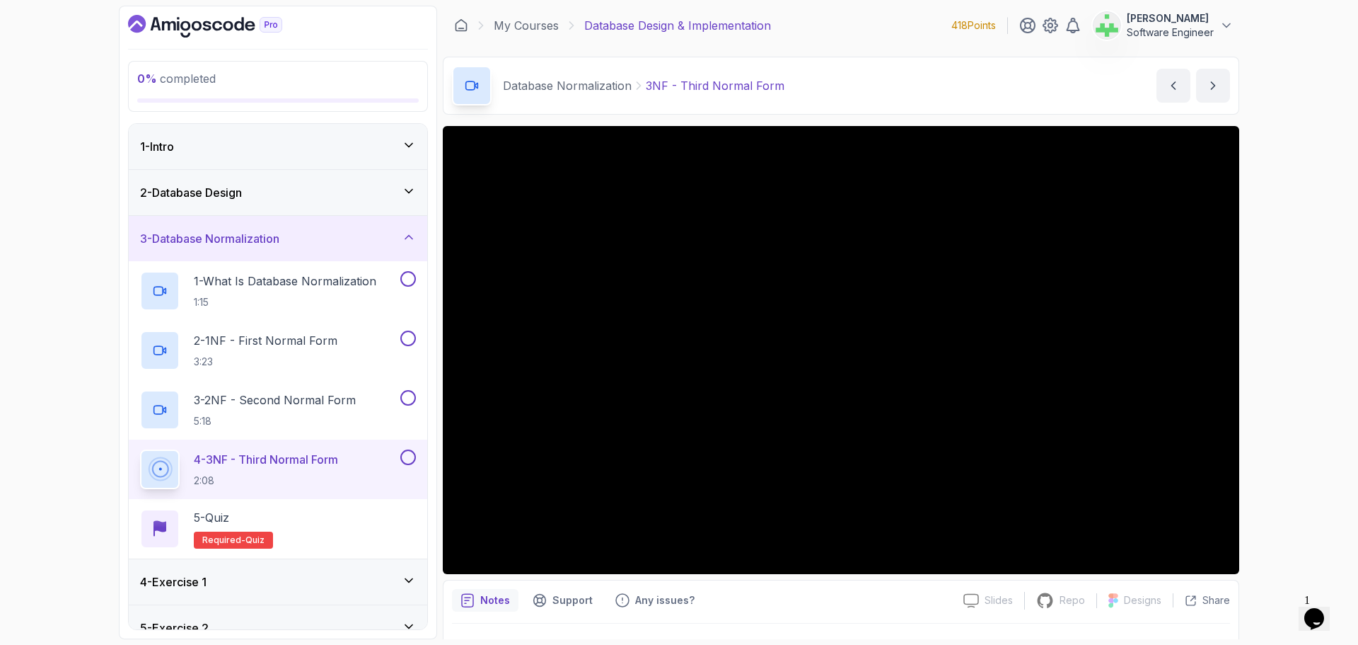
scroll to position [33, 0]
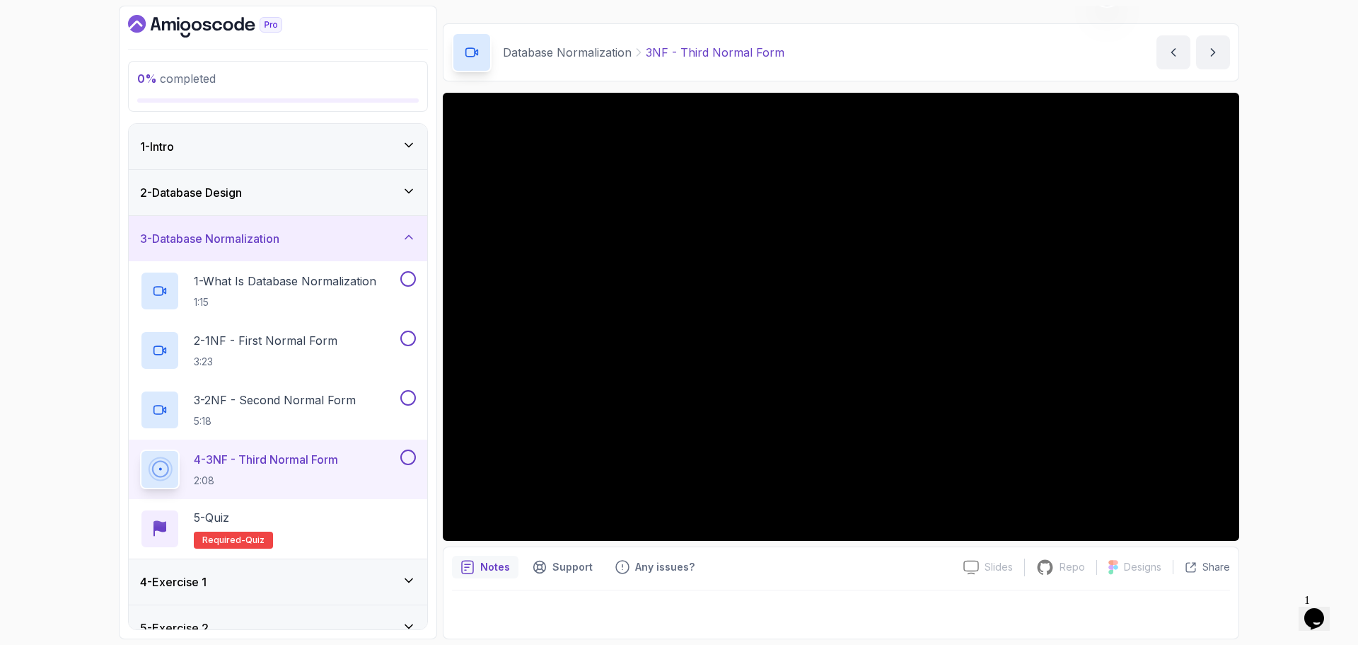
click at [347, 228] on div "3 - Database Normalization" at bounding box center [278, 238] width 299 height 45
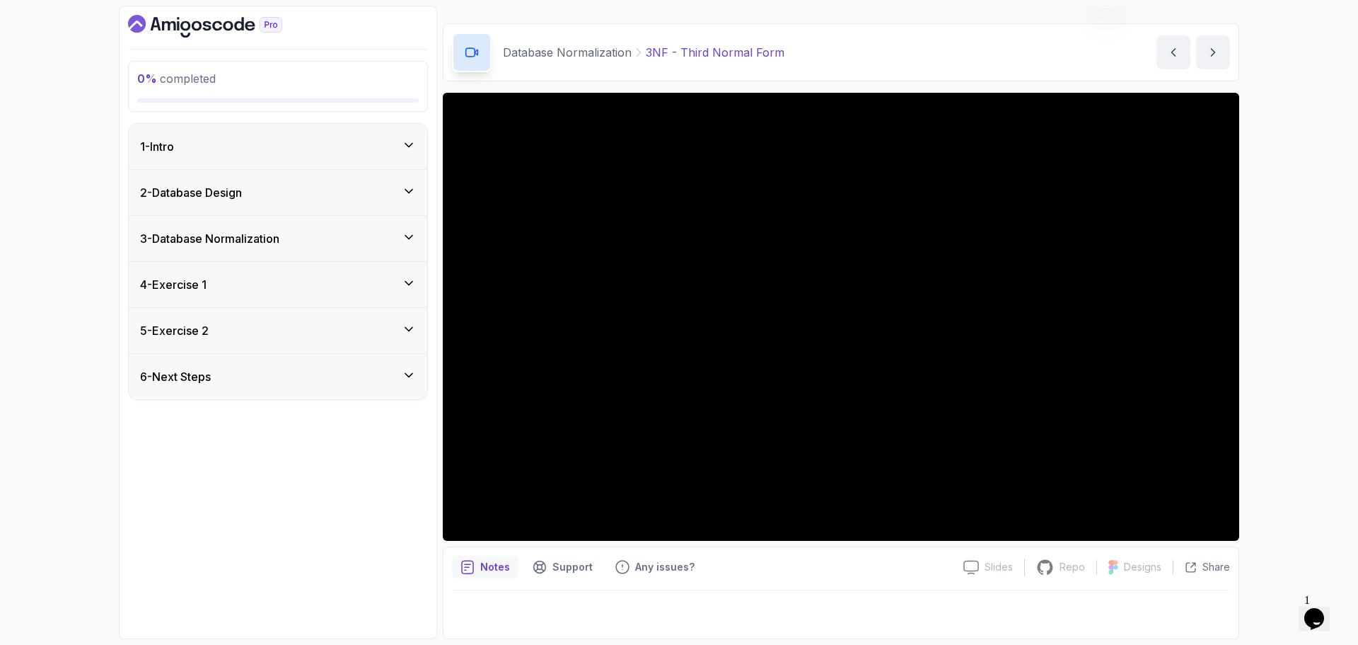
click at [345, 272] on div "4 - Exercise 1" at bounding box center [278, 284] width 299 height 45
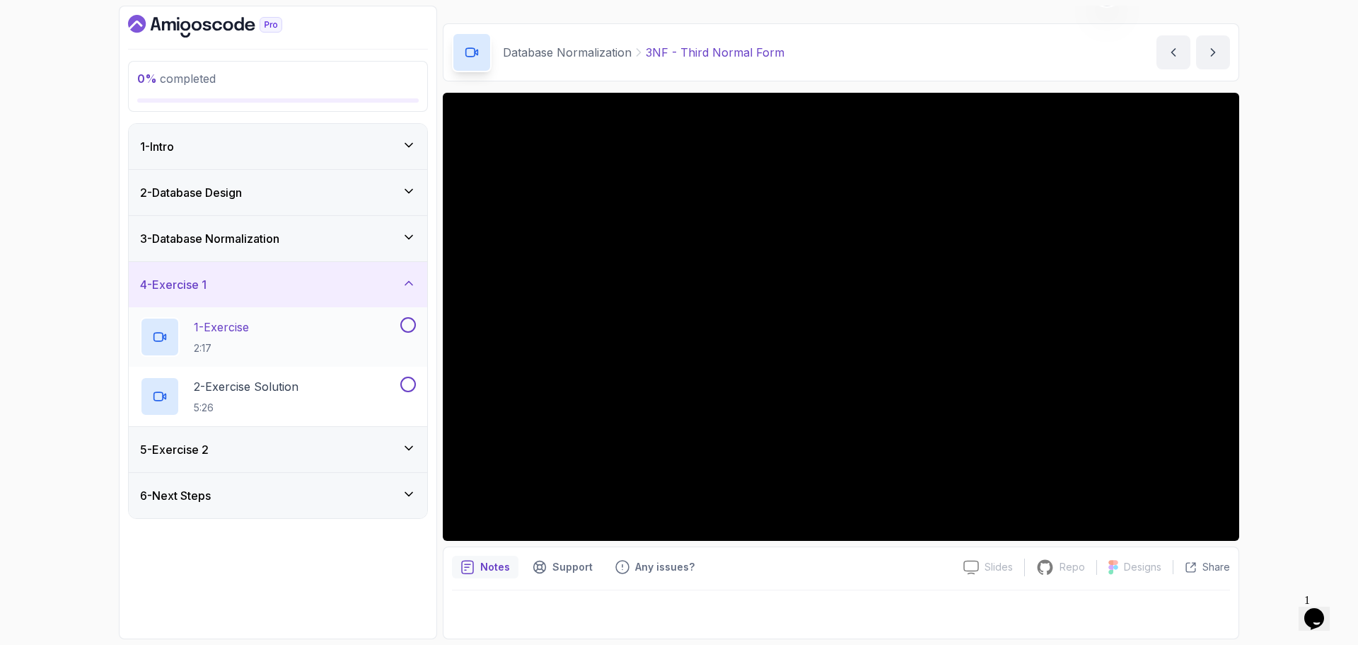
click at [333, 323] on div "1 - Exercise 2:17" at bounding box center [269, 337] width 258 height 40
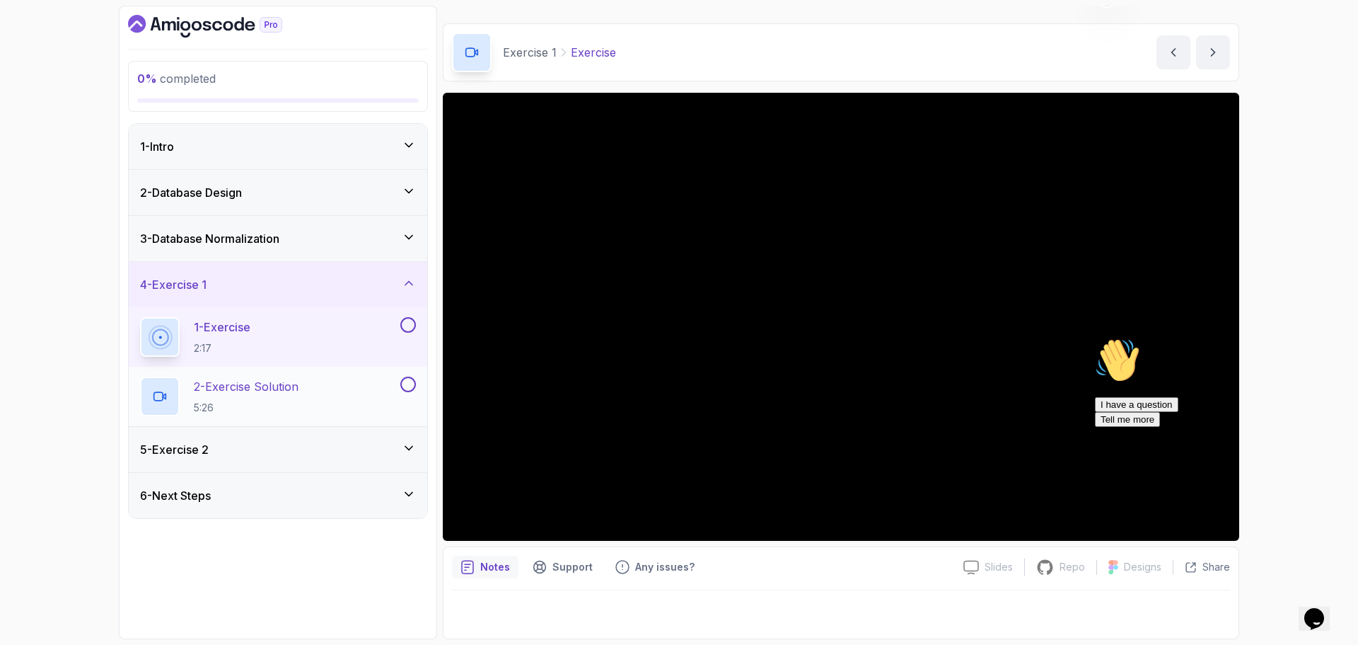
click at [295, 393] on p "2 - Exercise Solution" at bounding box center [246, 386] width 105 height 17
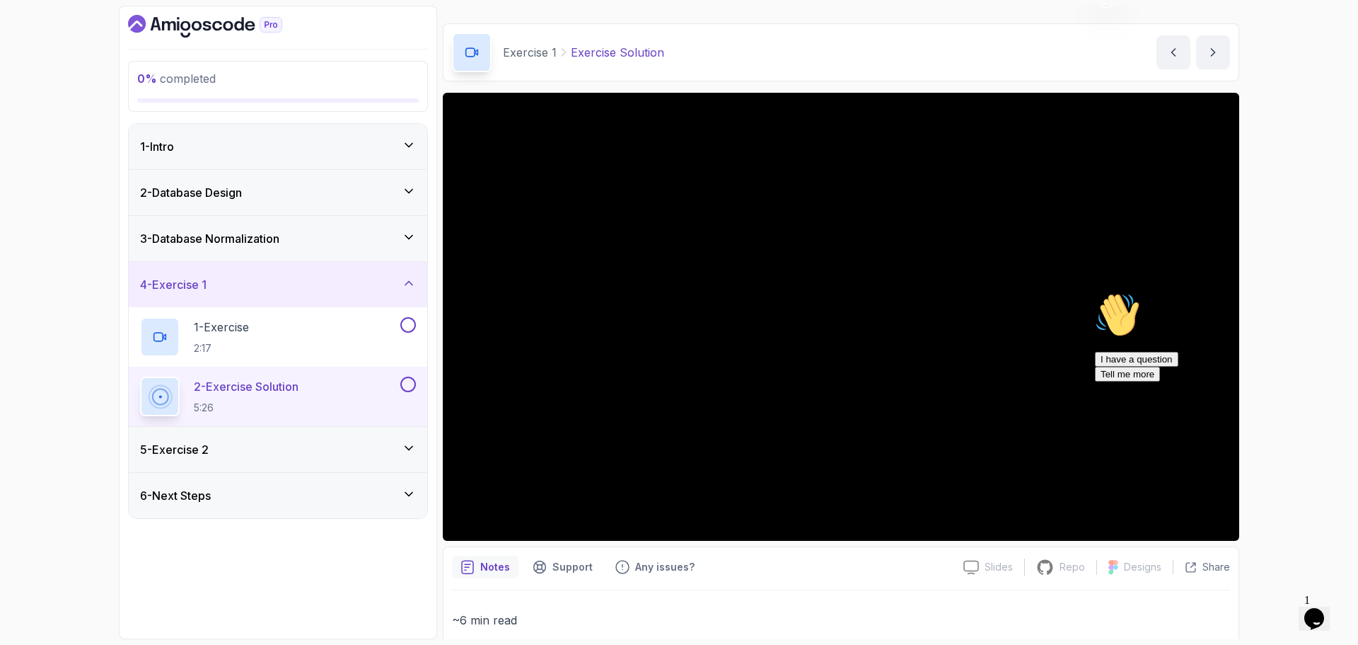
click at [1095, 292] on icon "Chat attention grabber" at bounding box center [1095, 292] width 0 height 0
drag, startPoint x: 570, startPoint y: 55, endPoint x: 860, endPoint y: 74, distance: 290.7
click at [860, 74] on div "Exercise 1 Exercise Solution Exercise Solution by nelson" at bounding box center [841, 52] width 797 height 58
copy p "Exercise Solution"
click at [860, 74] on div "Exercise 1 Exercise Solution Exercise Solution by nelson" at bounding box center [841, 52] width 797 height 58
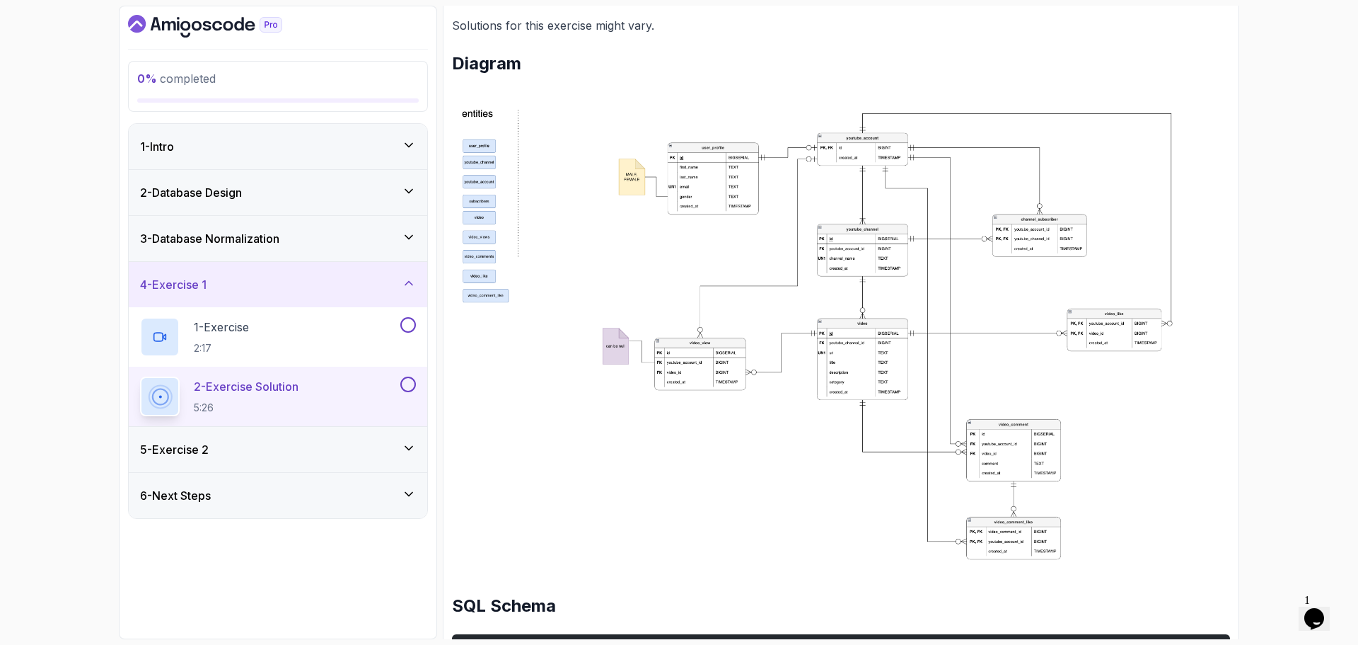
scroll to position [700, 0]
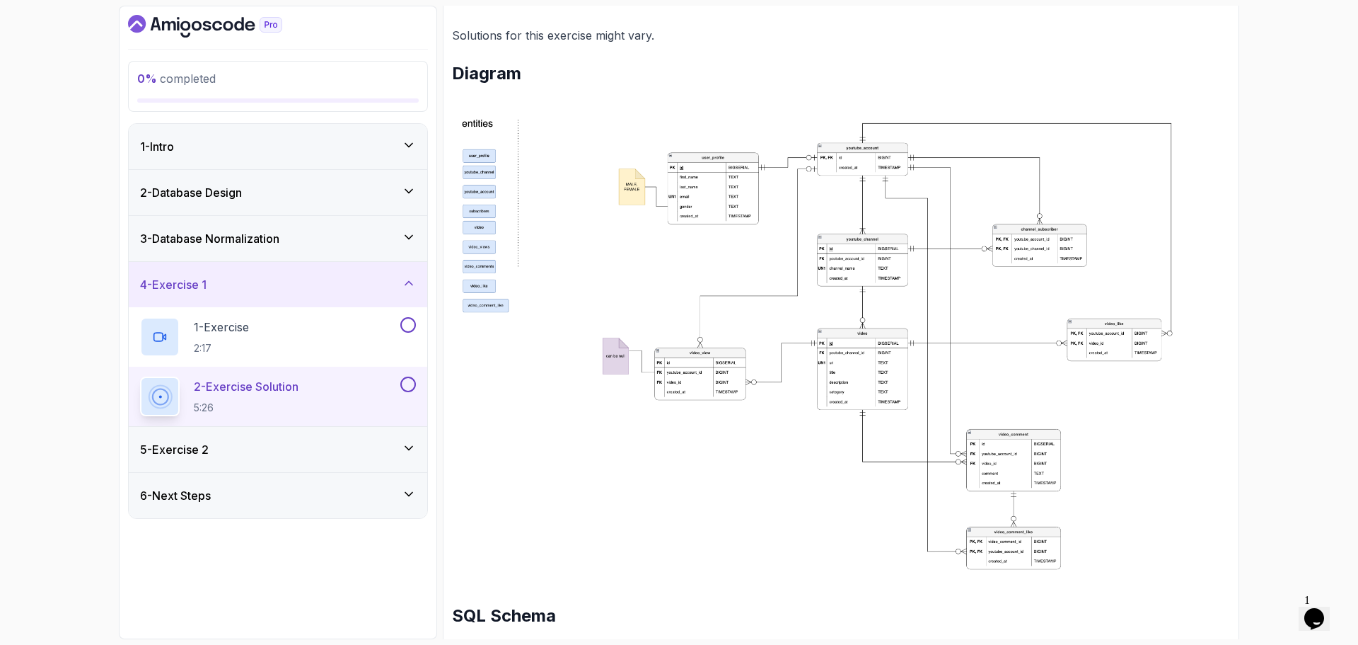
click at [783, 241] on img at bounding box center [841, 344] width 778 height 473
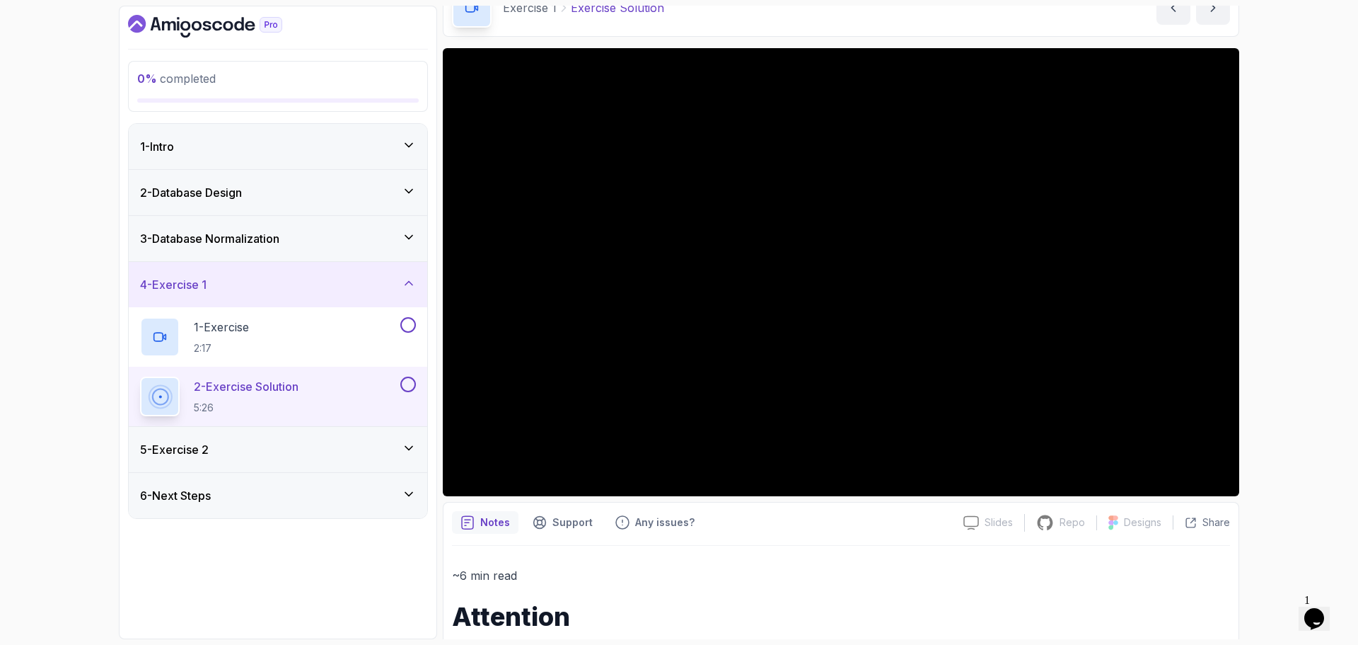
scroll to position [0, 0]
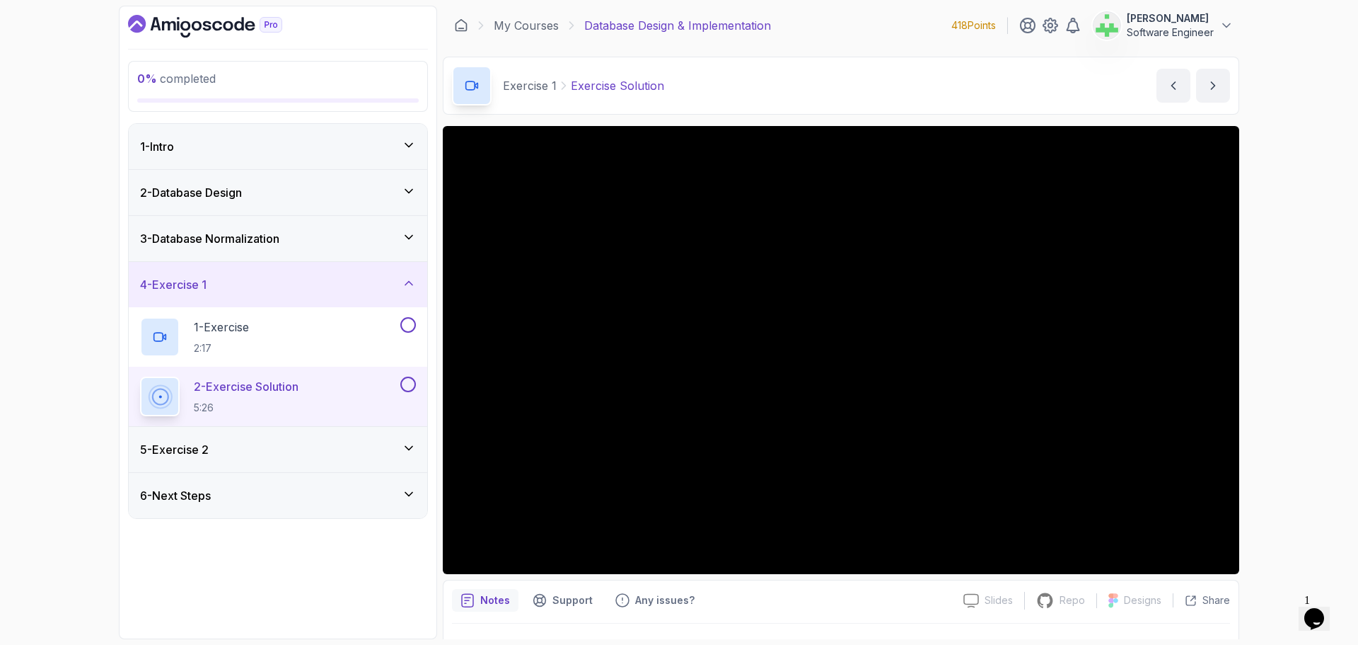
click at [1323, 233] on div "0 % completed 1 - Intro 2 - Database Design 3 - Database Normalization 4 - Exer…" at bounding box center [679, 322] width 1358 height 645
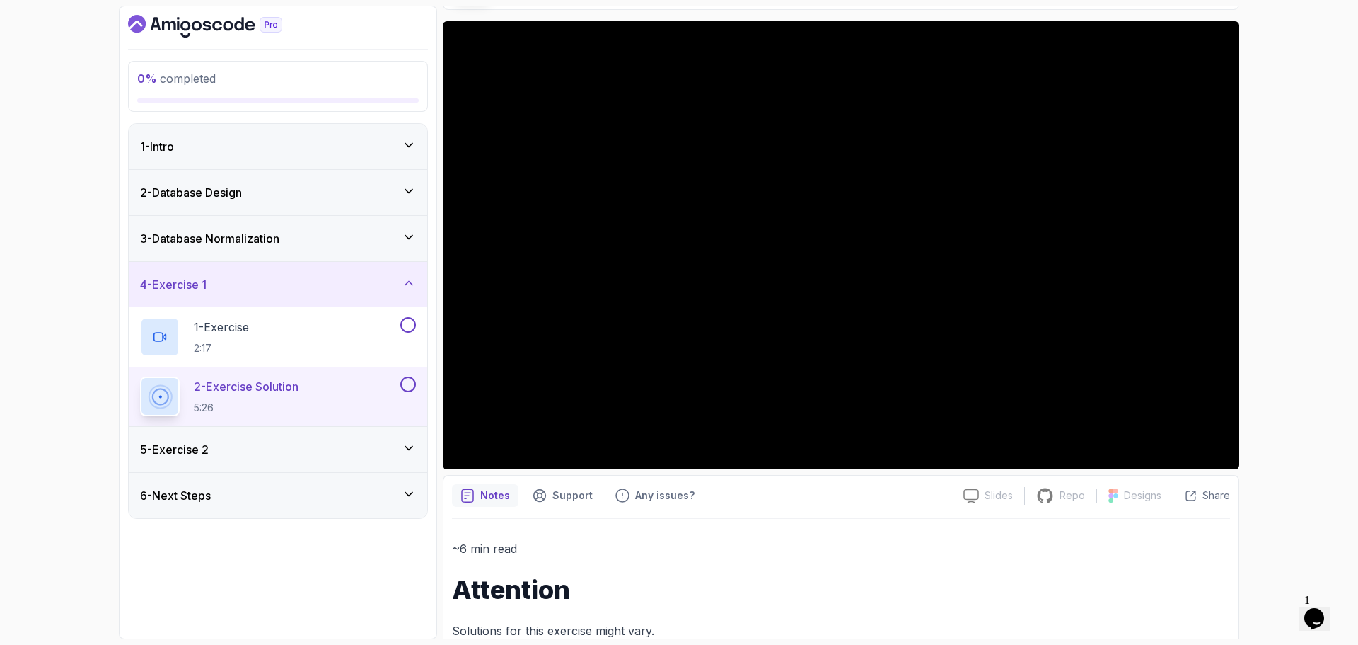
scroll to position [495, 0]
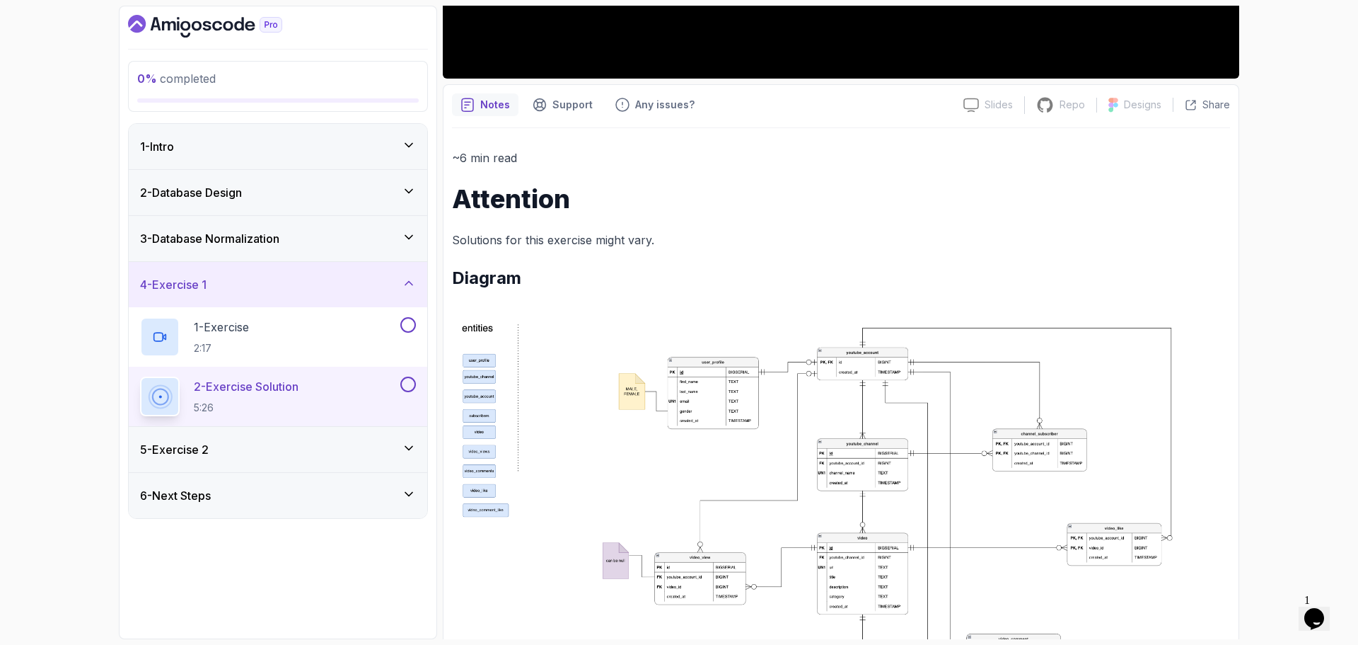
click at [277, 446] on div "5 - Exercise 2" at bounding box center [278, 449] width 276 height 17
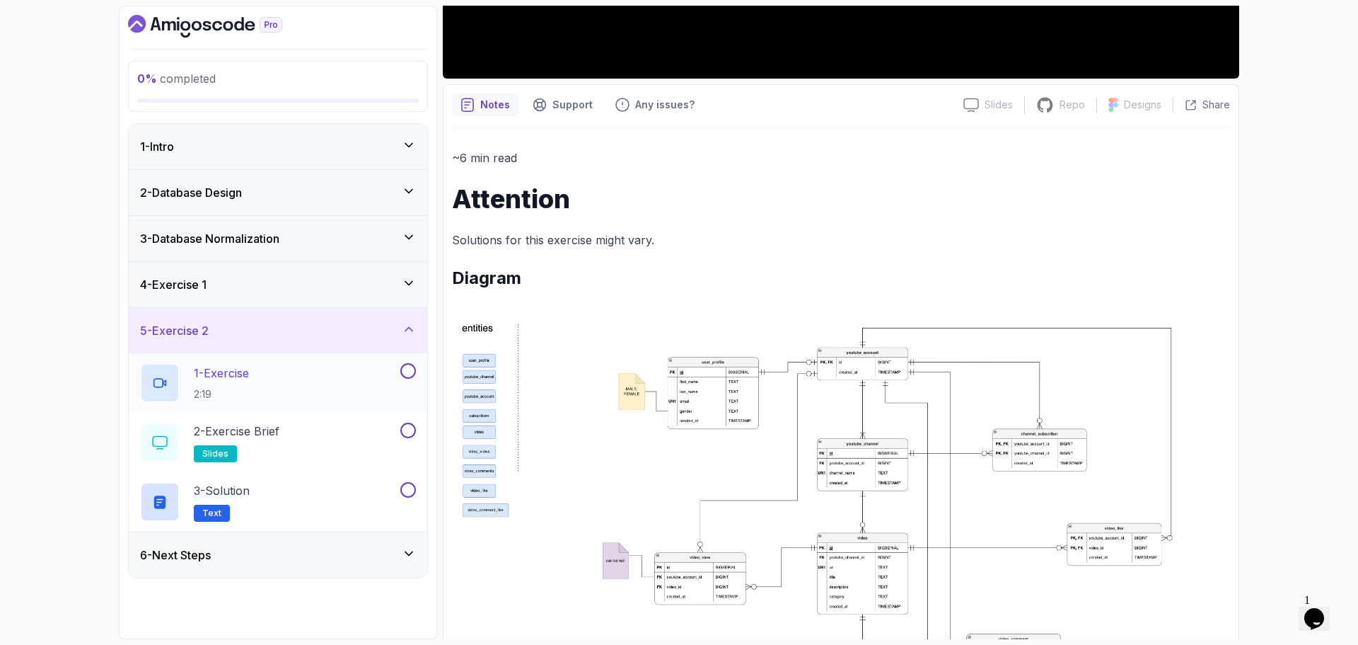
click at [269, 370] on div "1 - Exercise 2:19" at bounding box center [269, 383] width 258 height 40
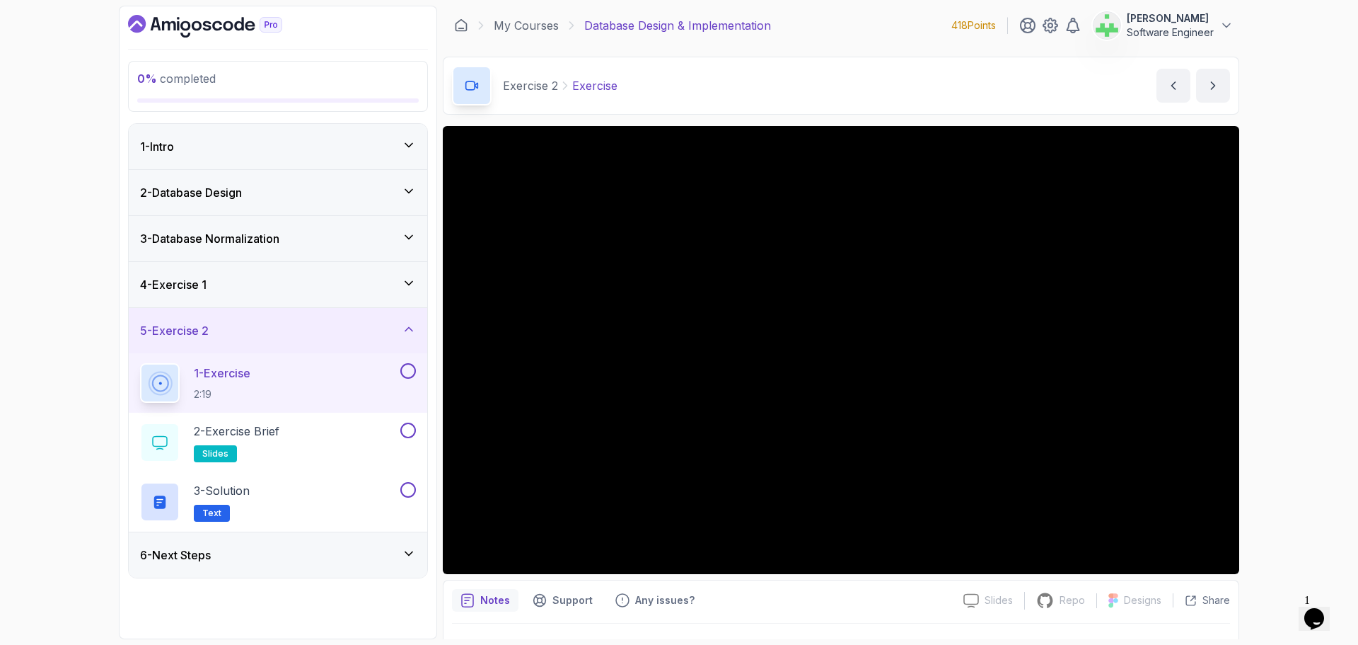
scroll to position [33, 0]
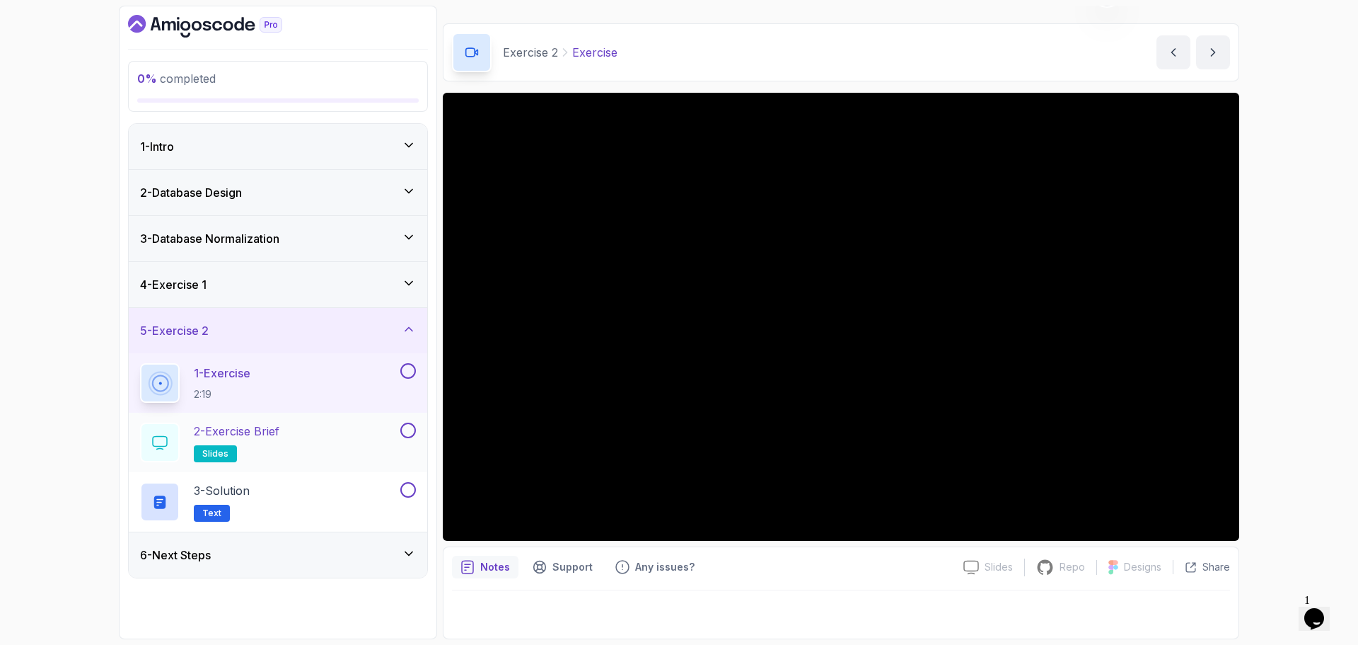
click at [346, 426] on div "2 - Exercise Brief slides" at bounding box center [269, 442] width 258 height 40
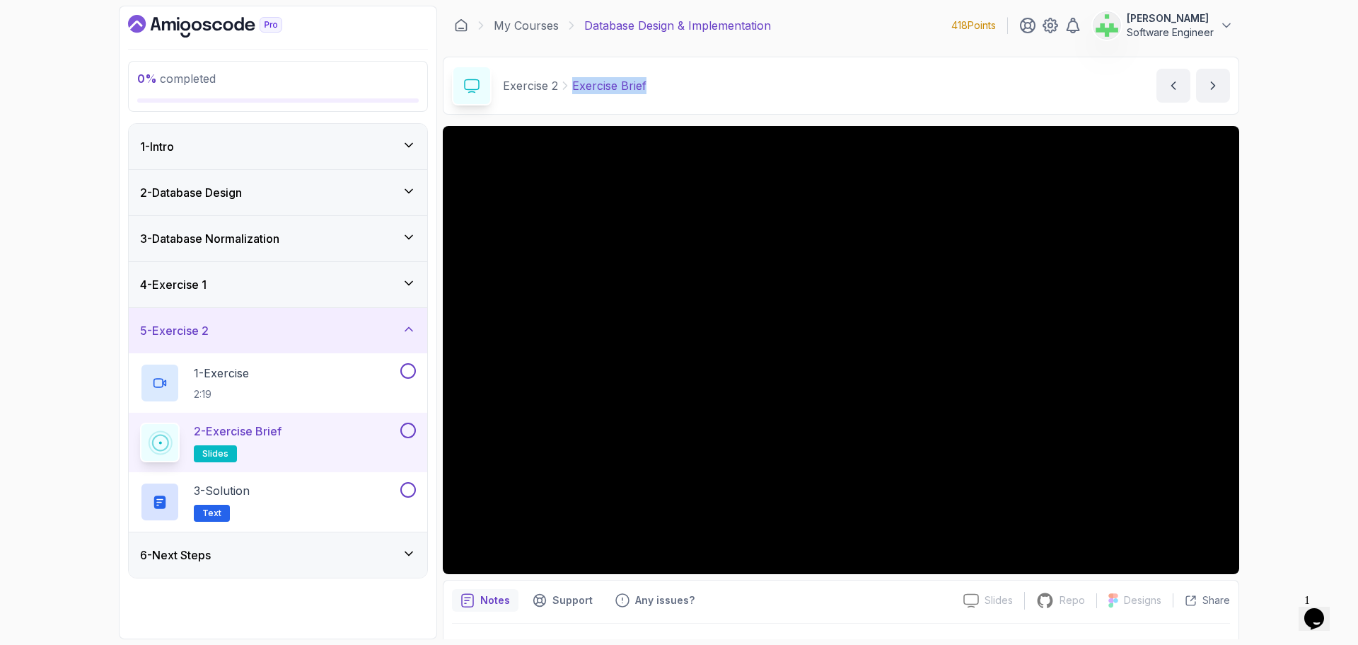
drag, startPoint x: 572, startPoint y: 88, endPoint x: 781, endPoint y: 95, distance: 209.5
click at [781, 95] on div "Exercise 2 Exercise Brief Exercise Brief by nelson" at bounding box center [841, 86] width 797 height 58
copy p "Exercise Brief"
click at [771, 76] on div "Exercise 2 Exercise Brief Exercise Brief by nelson" at bounding box center [841, 86] width 797 height 58
click at [1332, 333] on div "0 % completed 1 - Intro 2 - Database Design 3 - Database Normalization 4 - Exer…" at bounding box center [679, 322] width 1358 height 645
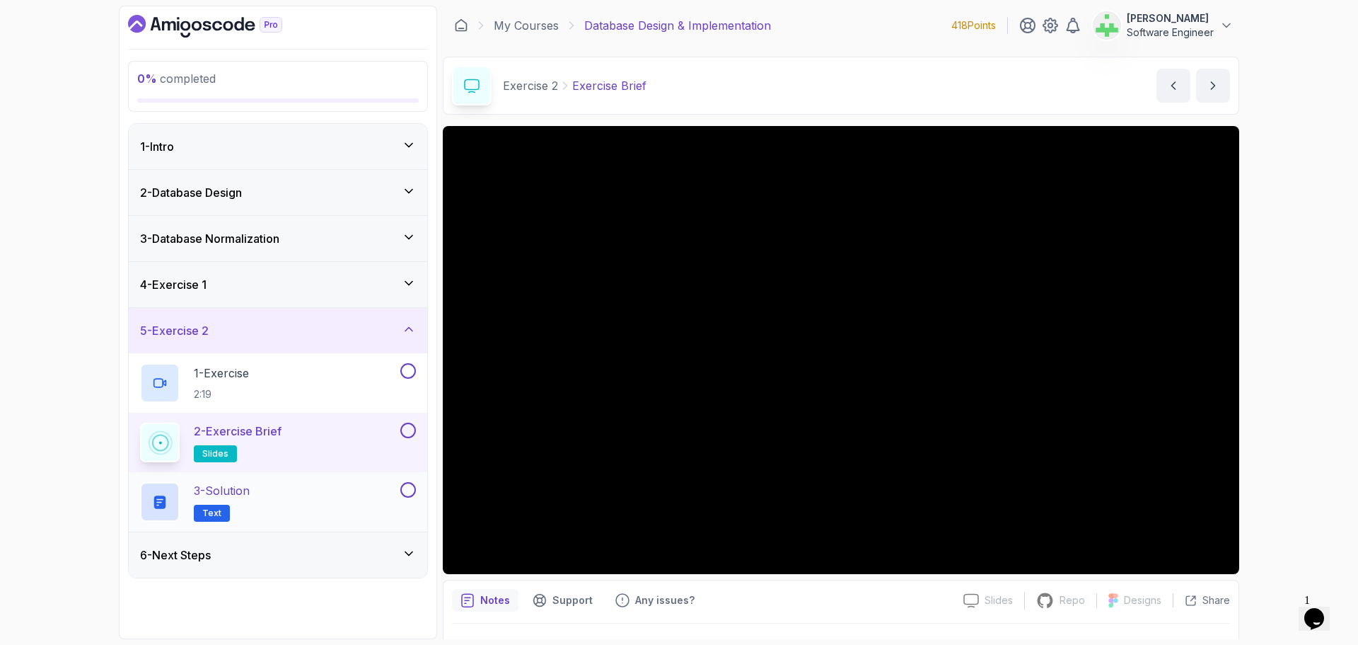
click at [287, 493] on div "3 - Solution Text" at bounding box center [269, 502] width 258 height 40
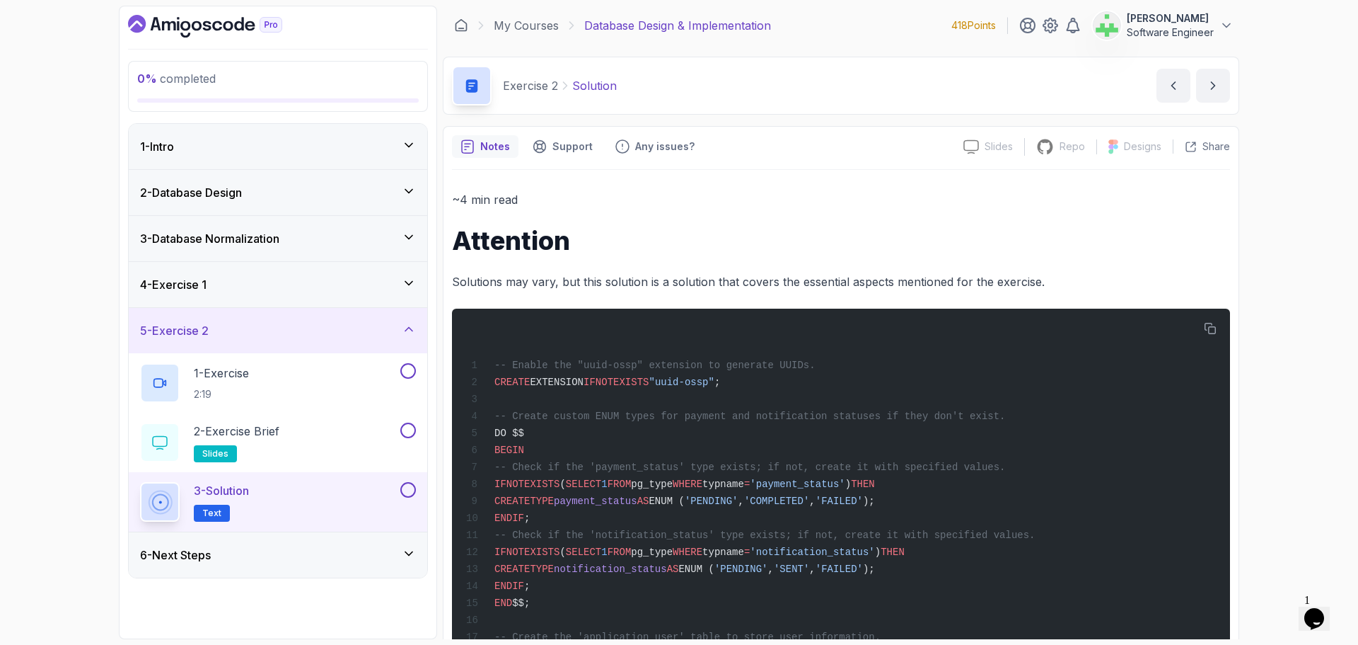
click at [602, 89] on p "Solution" at bounding box center [594, 85] width 45 height 17
copy p "Solution"
click at [642, 83] on div "Exercise 2 Solution Solution by nelson" at bounding box center [841, 86] width 797 height 58
click at [688, 280] on p "Solutions may vary, but this solution is a solution that covers the essential a…" at bounding box center [841, 282] width 778 height 20
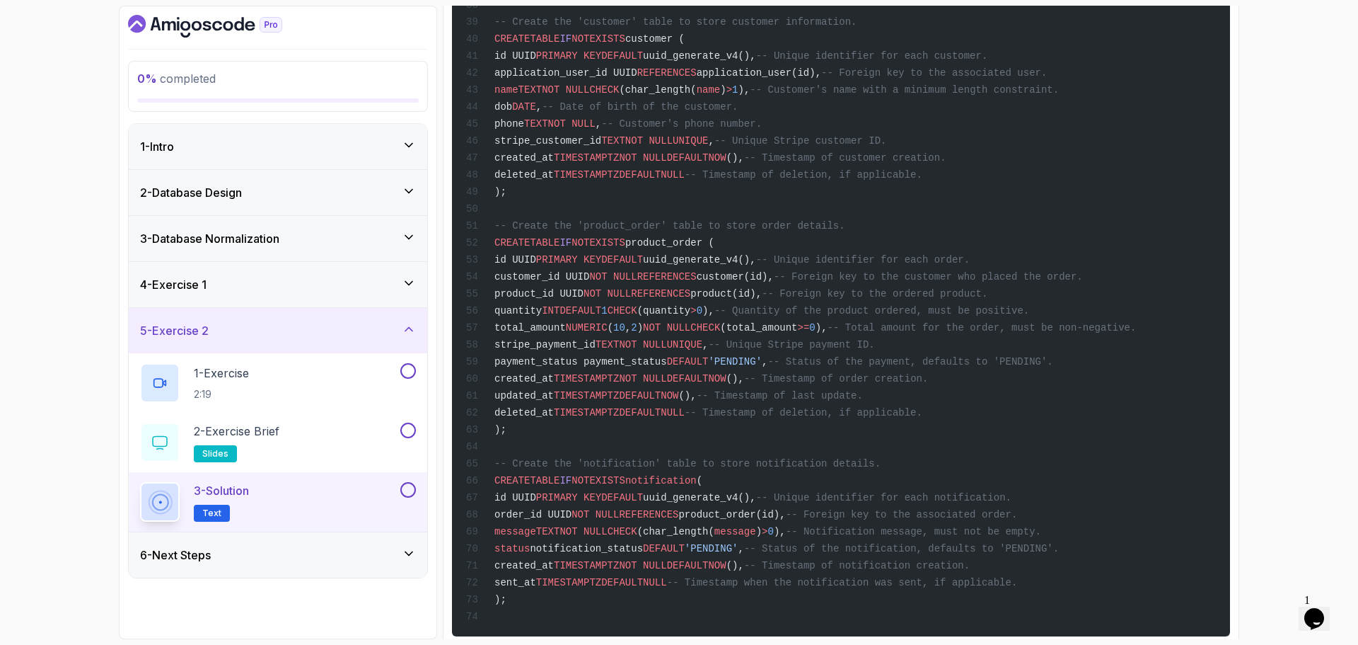
scroll to position [1067, 0]
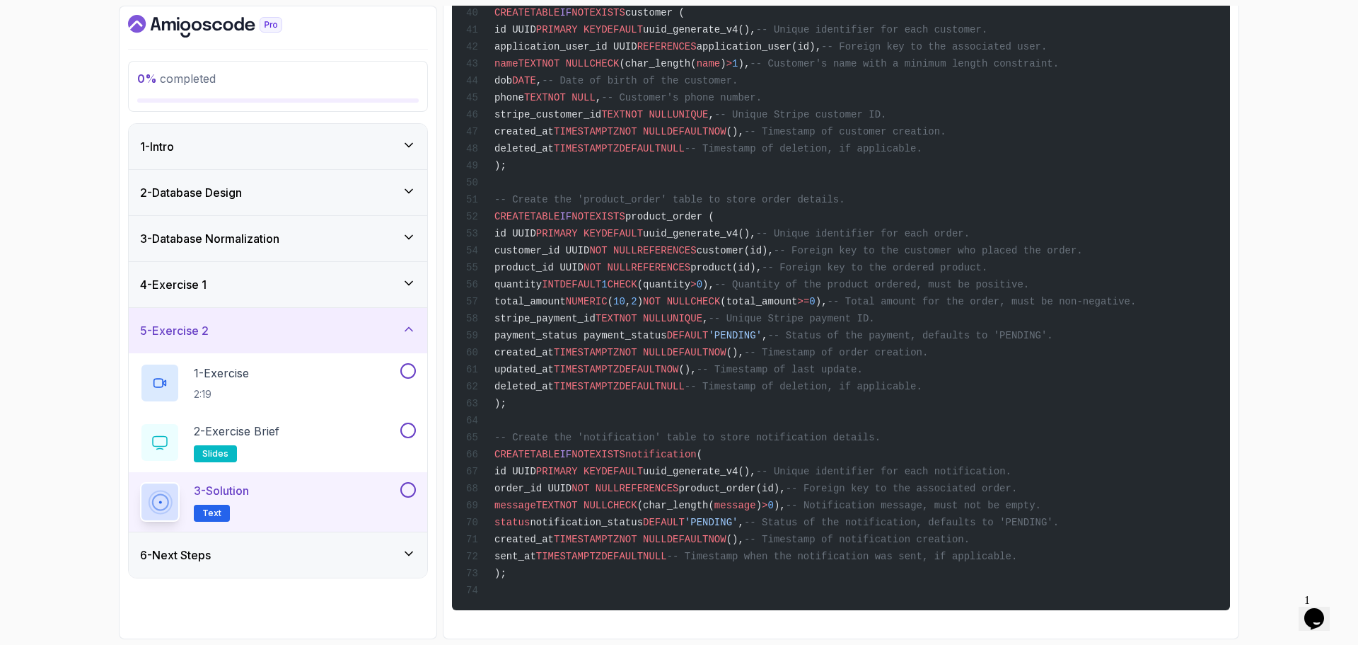
click at [328, 327] on div "5 - Exercise 2" at bounding box center [278, 330] width 276 height 17
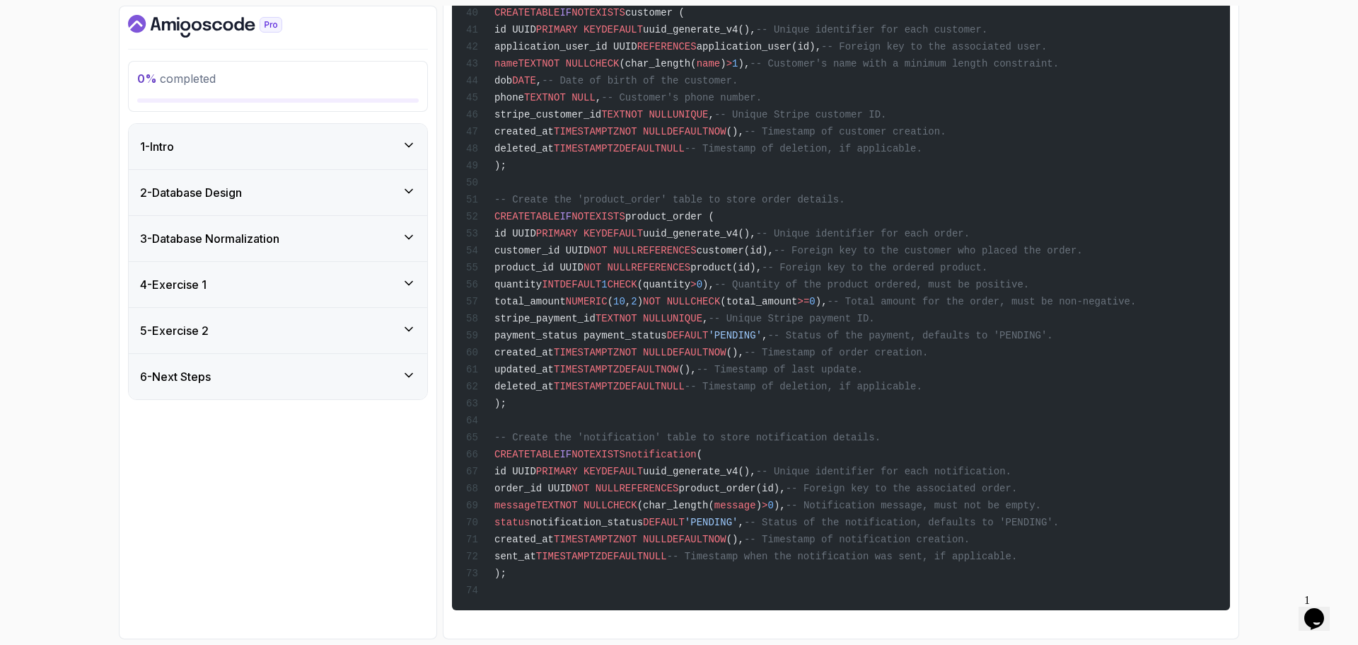
click at [323, 374] on div "6 - Next Steps" at bounding box center [278, 376] width 276 height 17
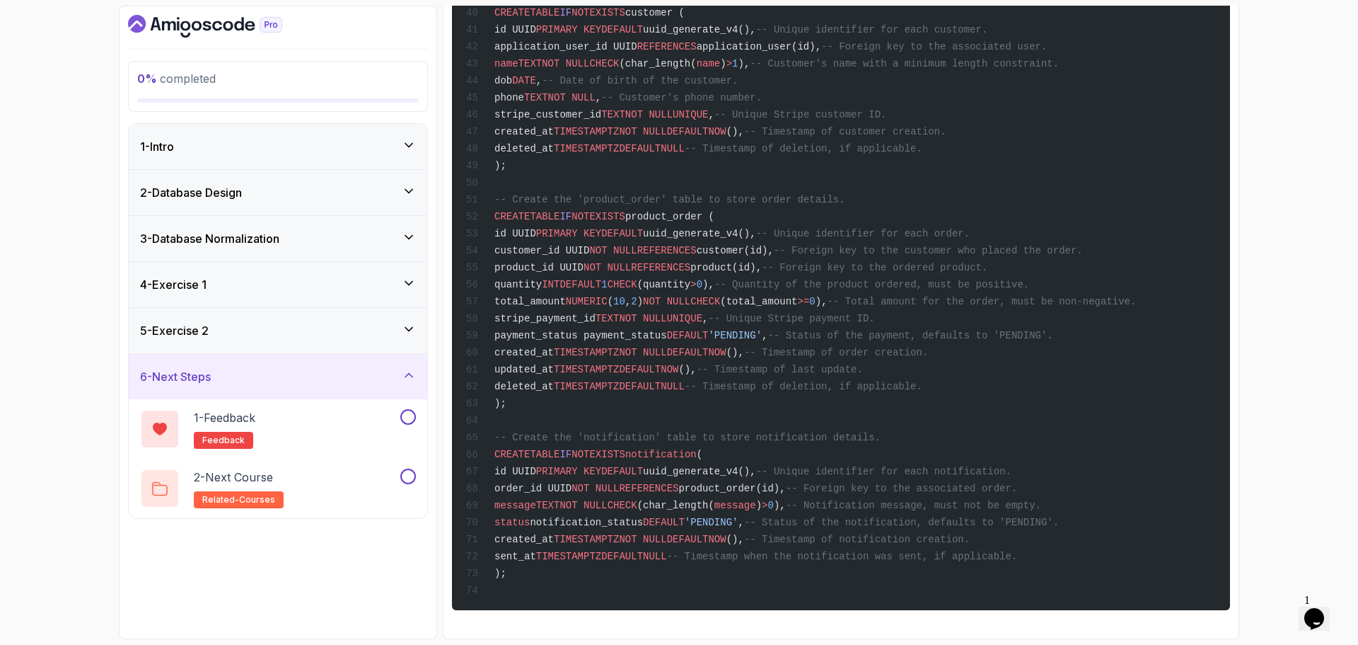
click at [291, 285] on div "4 - Exercise 1" at bounding box center [278, 284] width 276 height 17
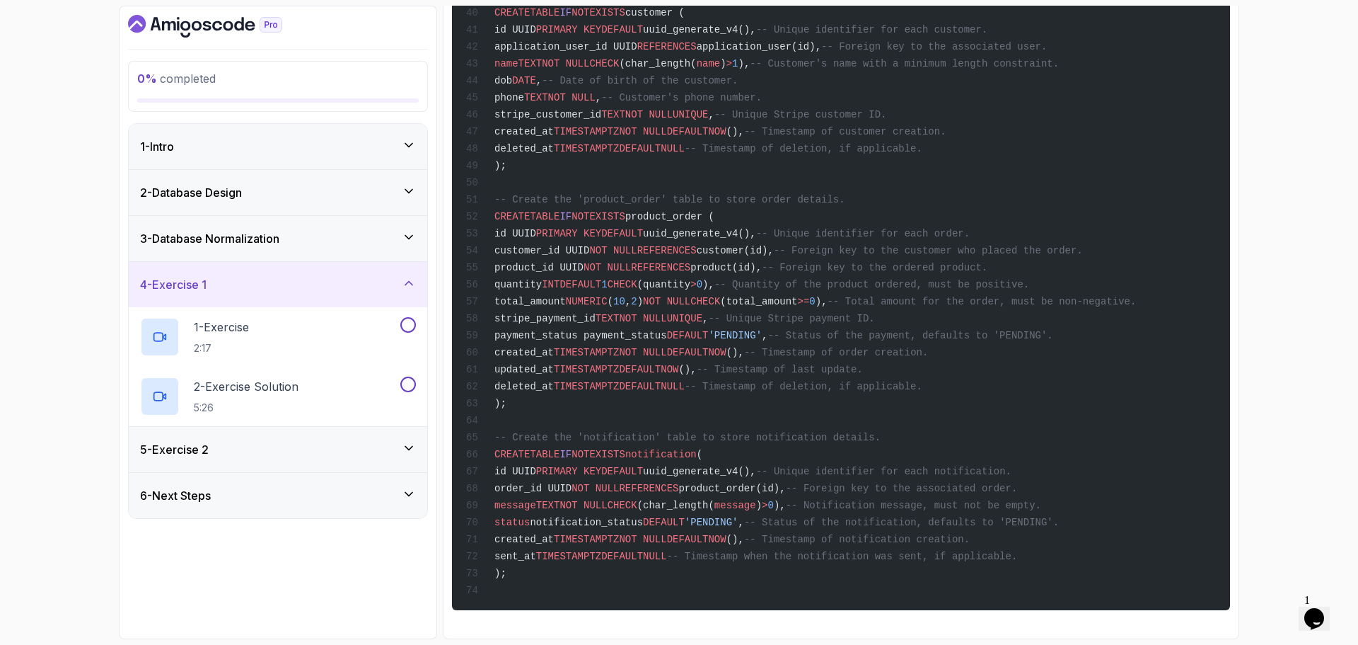
click at [291, 285] on div "4 - Exercise 1" at bounding box center [278, 284] width 276 height 17
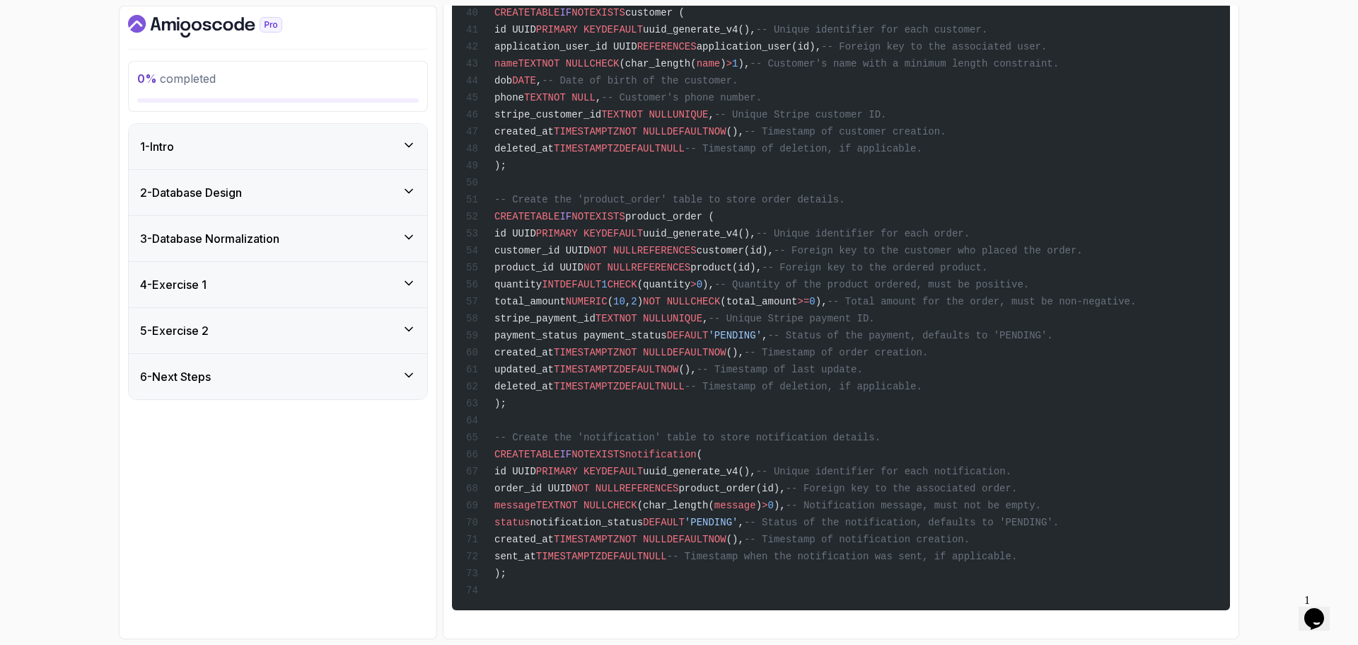
click at [296, 325] on div "5 - Exercise 2" at bounding box center [278, 330] width 276 height 17
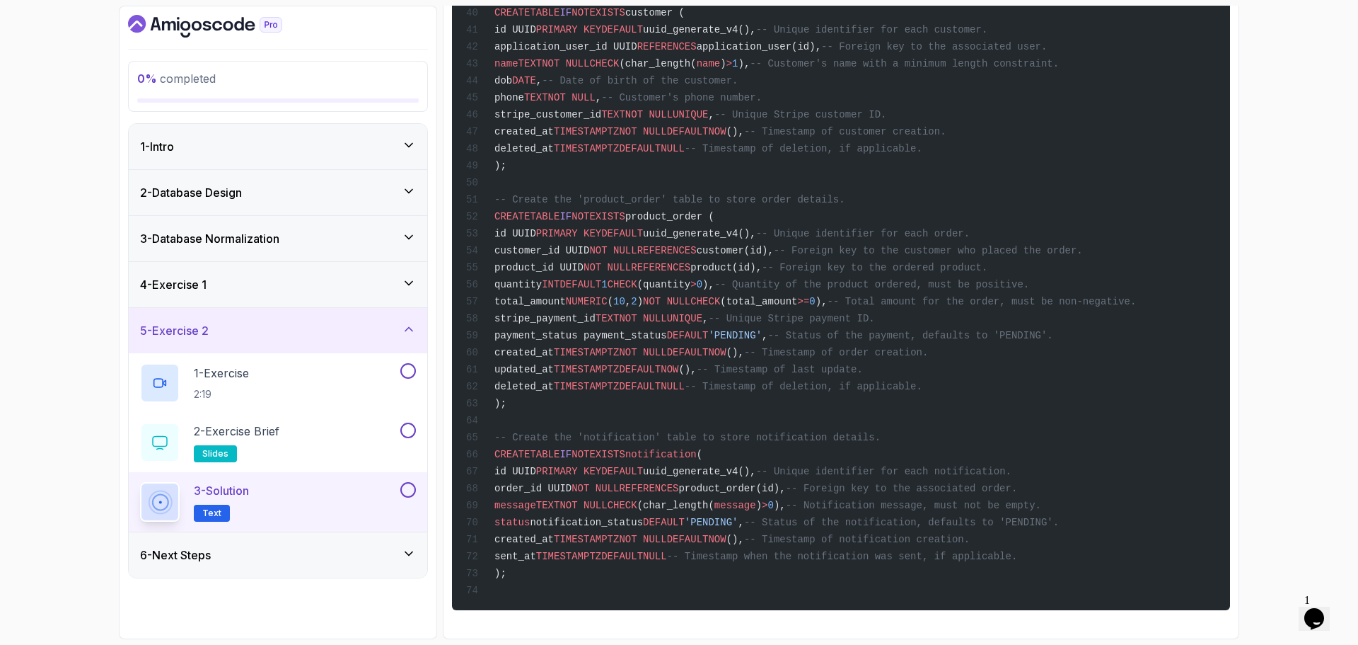
click at [296, 325] on div "5 - Exercise 2" at bounding box center [278, 330] width 276 height 17
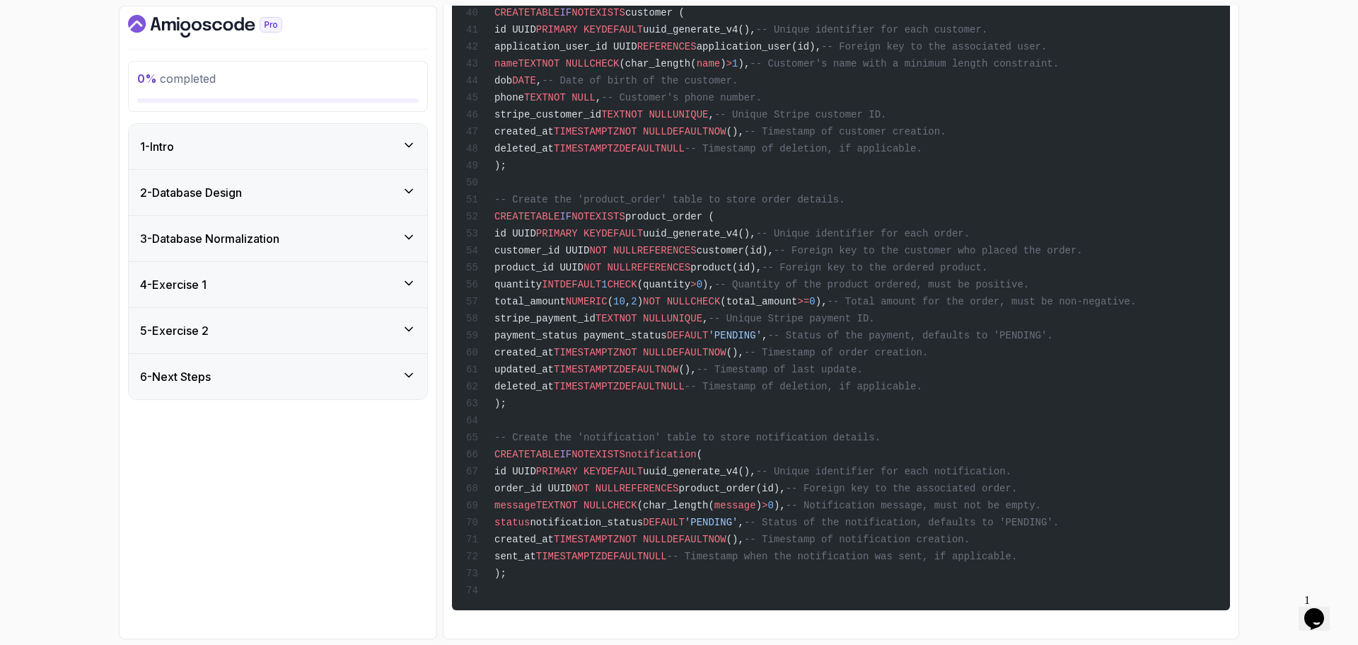
click at [311, 376] on div "6 - Next Steps" at bounding box center [278, 376] width 276 height 17
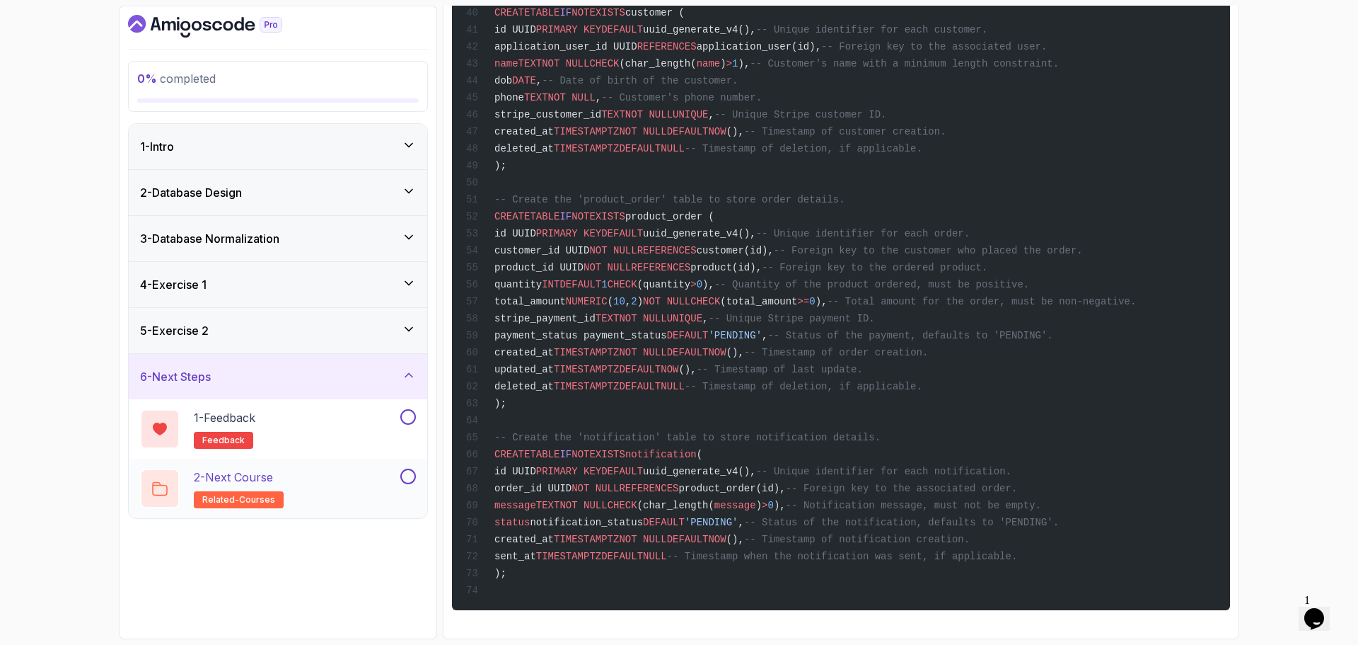
click at [328, 482] on div "2 - Next Course related-courses" at bounding box center [269, 488] width 258 height 40
